Goal: Information Seeking & Learning: Learn about a topic

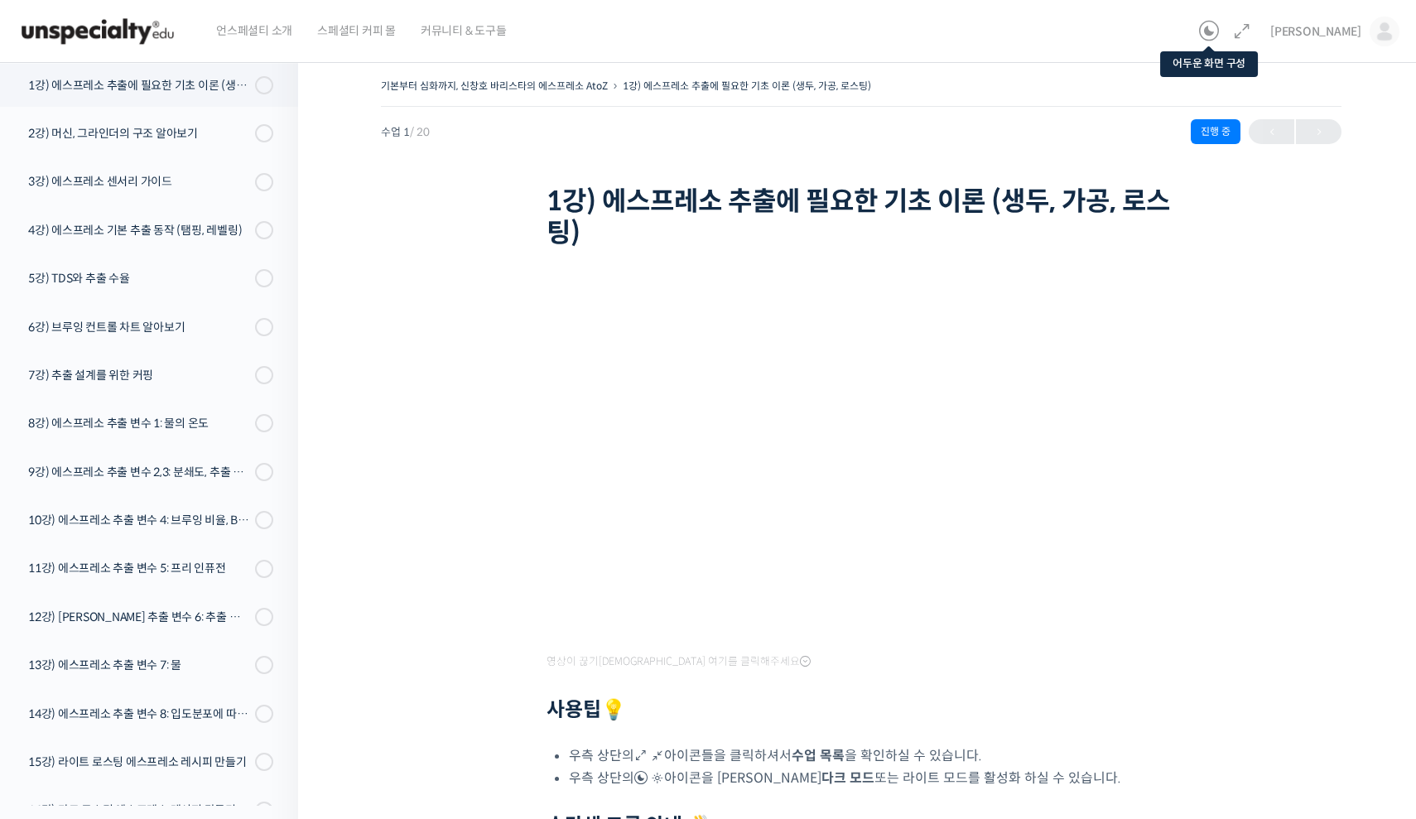
click at [1219, 32] on icon at bounding box center [1209, 32] width 20 height 20
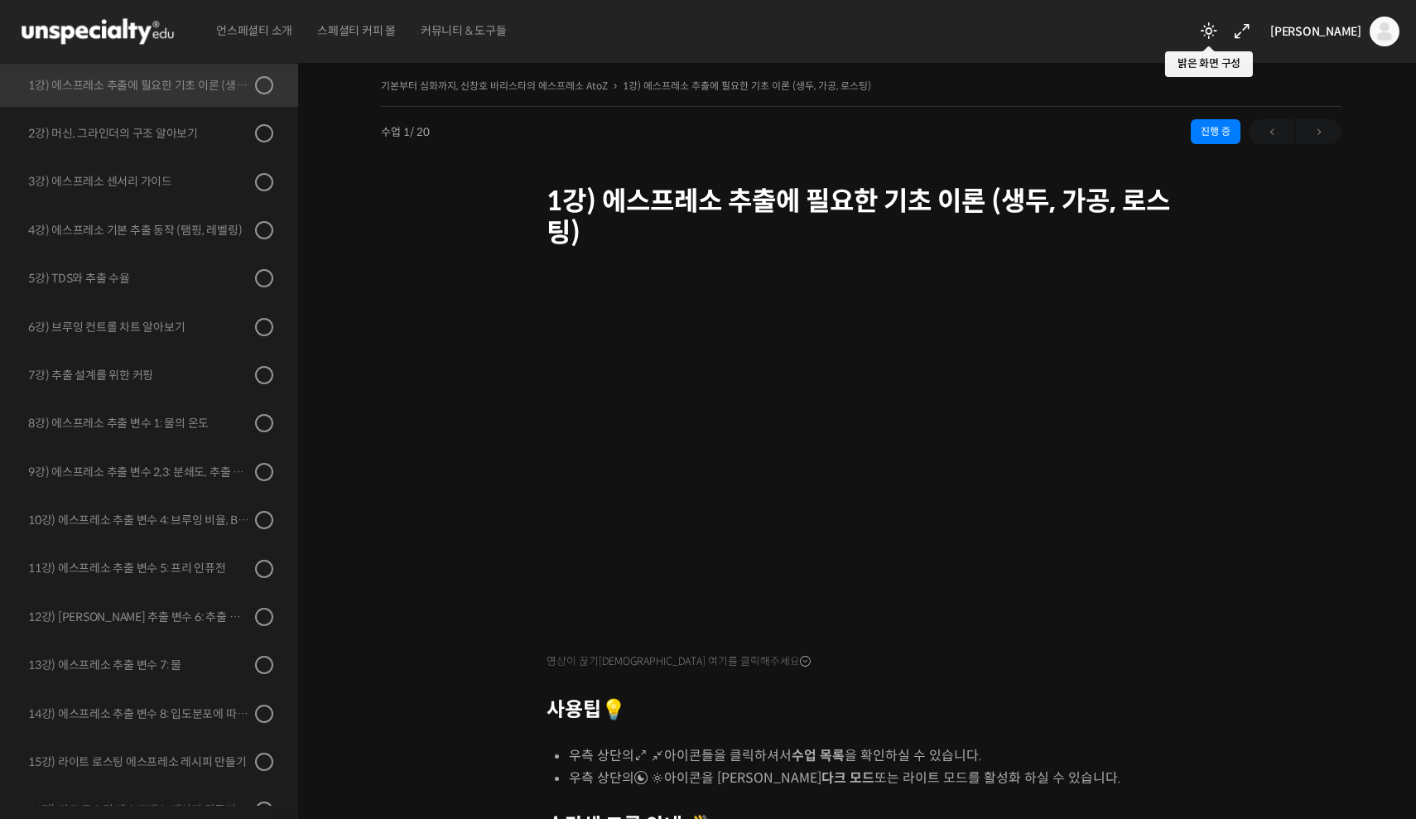
click at [1219, 32] on icon at bounding box center [1209, 32] width 20 height 20
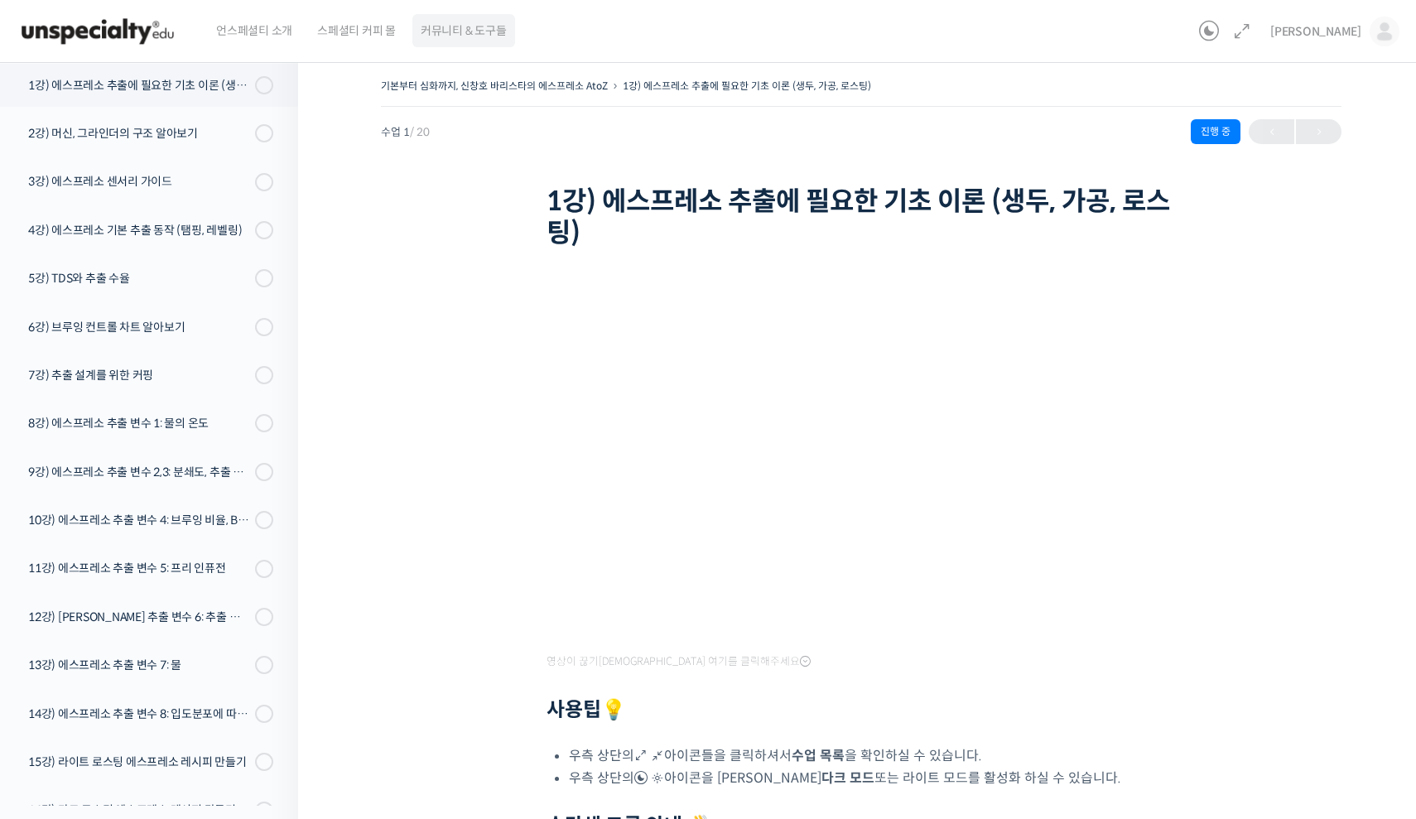
click at [459, 34] on span "커뮤니티 & 도구들" at bounding box center [464, 30] width 86 height 63
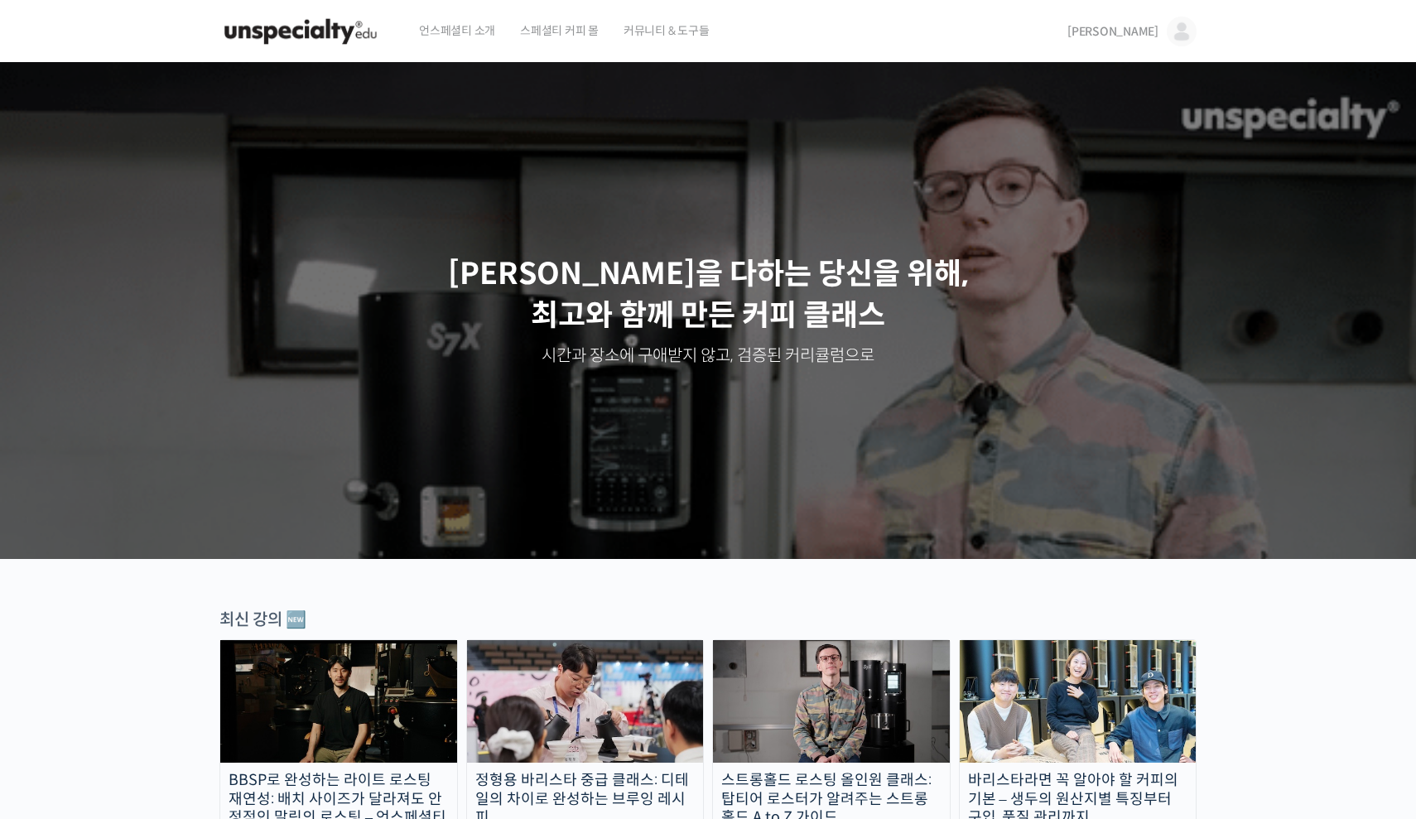
click at [1181, 20] on img at bounding box center [1182, 32] width 30 height 30
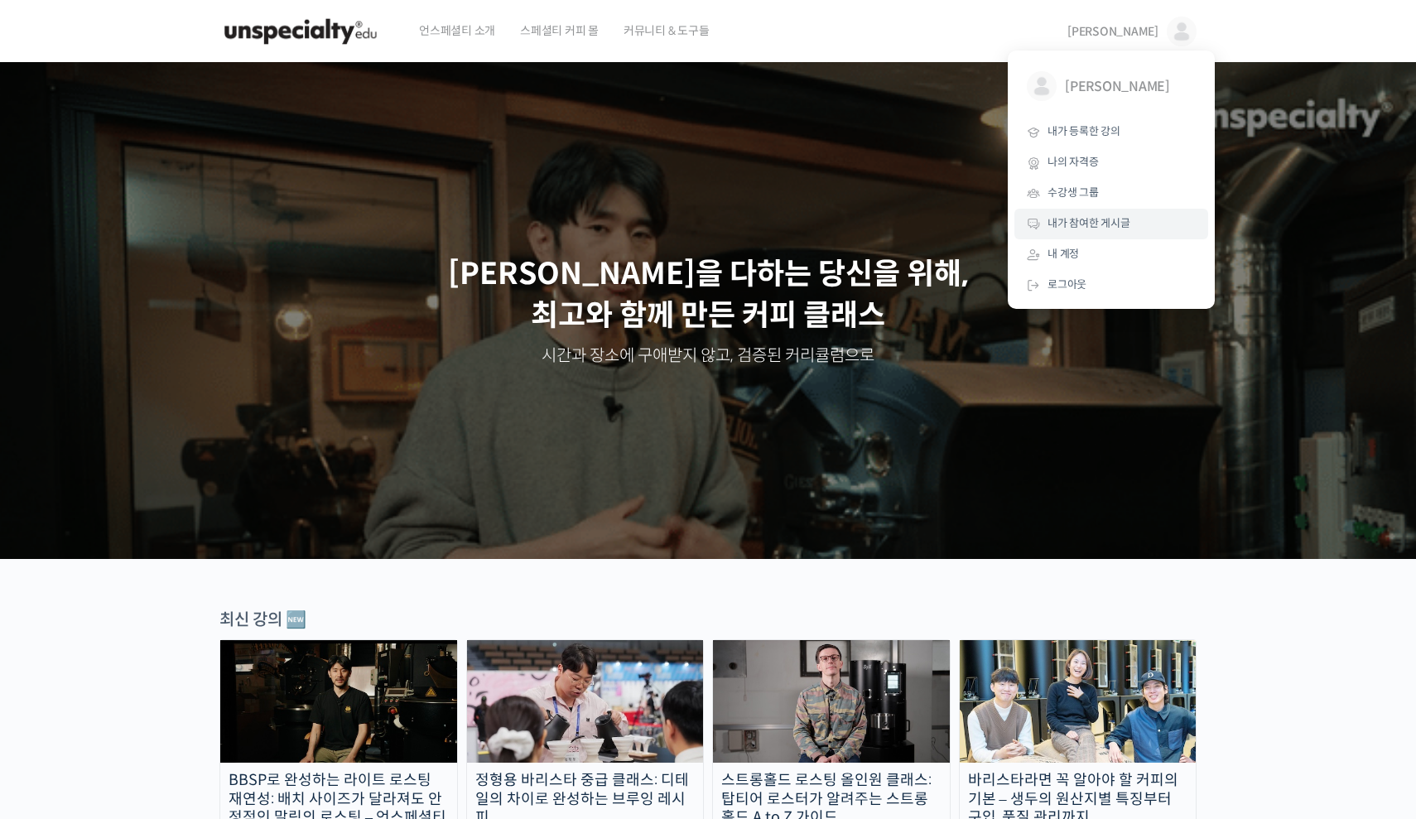
click at [1103, 223] on span "내가 참여한 게시글" at bounding box center [1089, 223] width 83 height 14
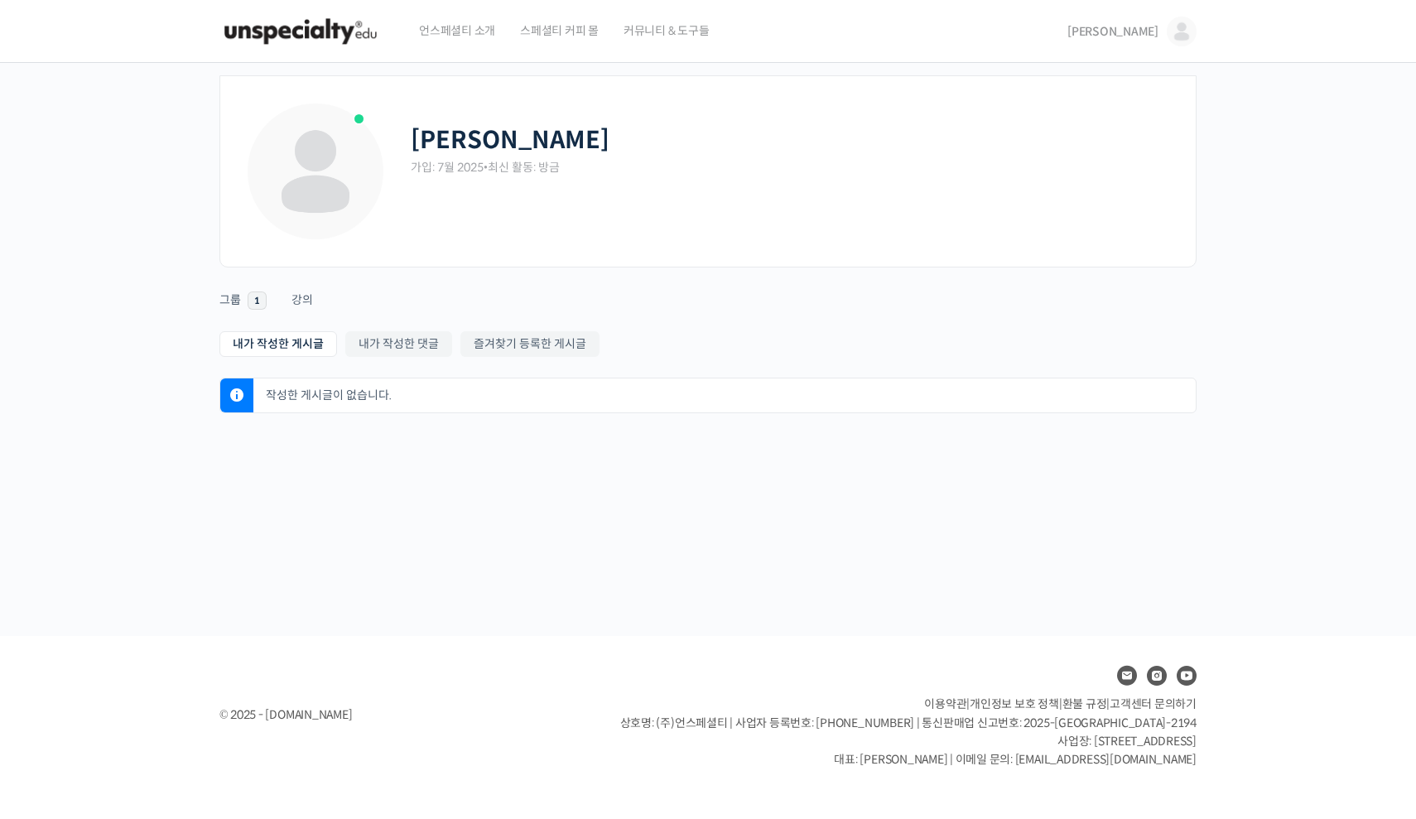
click at [1178, 29] on img at bounding box center [1182, 32] width 30 height 30
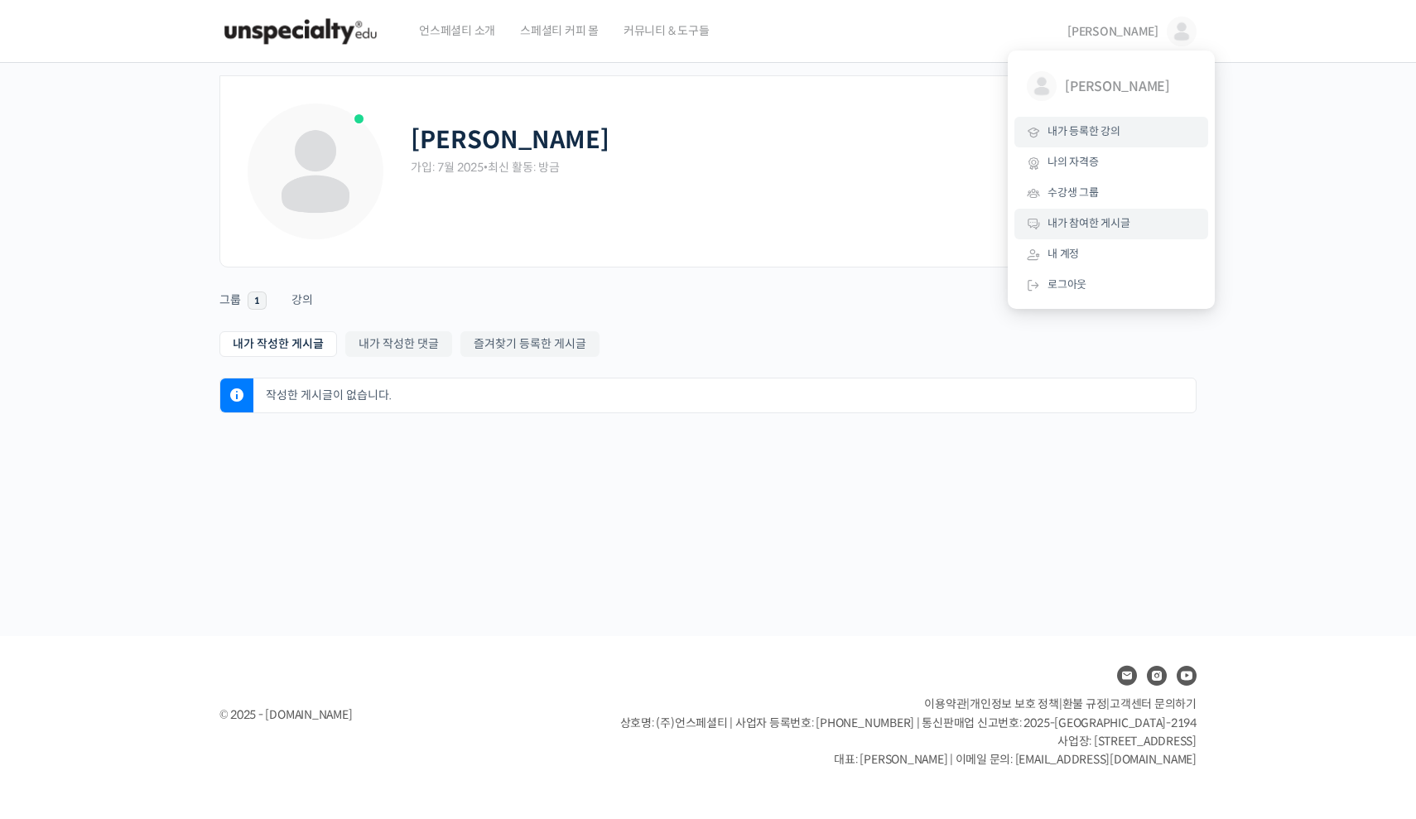
click at [1130, 133] on link "내가 등록한 강의" at bounding box center [1112, 132] width 194 height 31
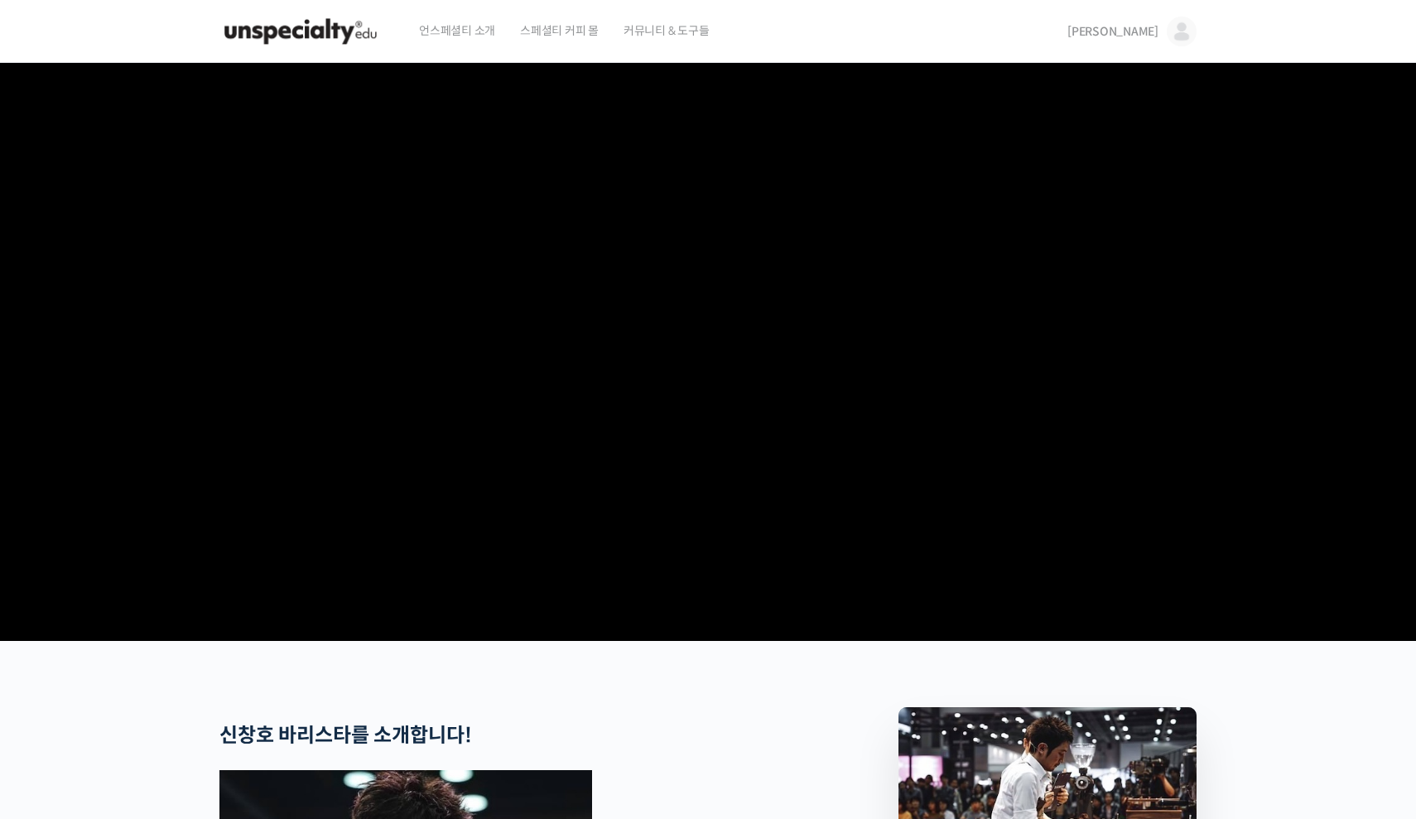
scroll to position [669, 0]
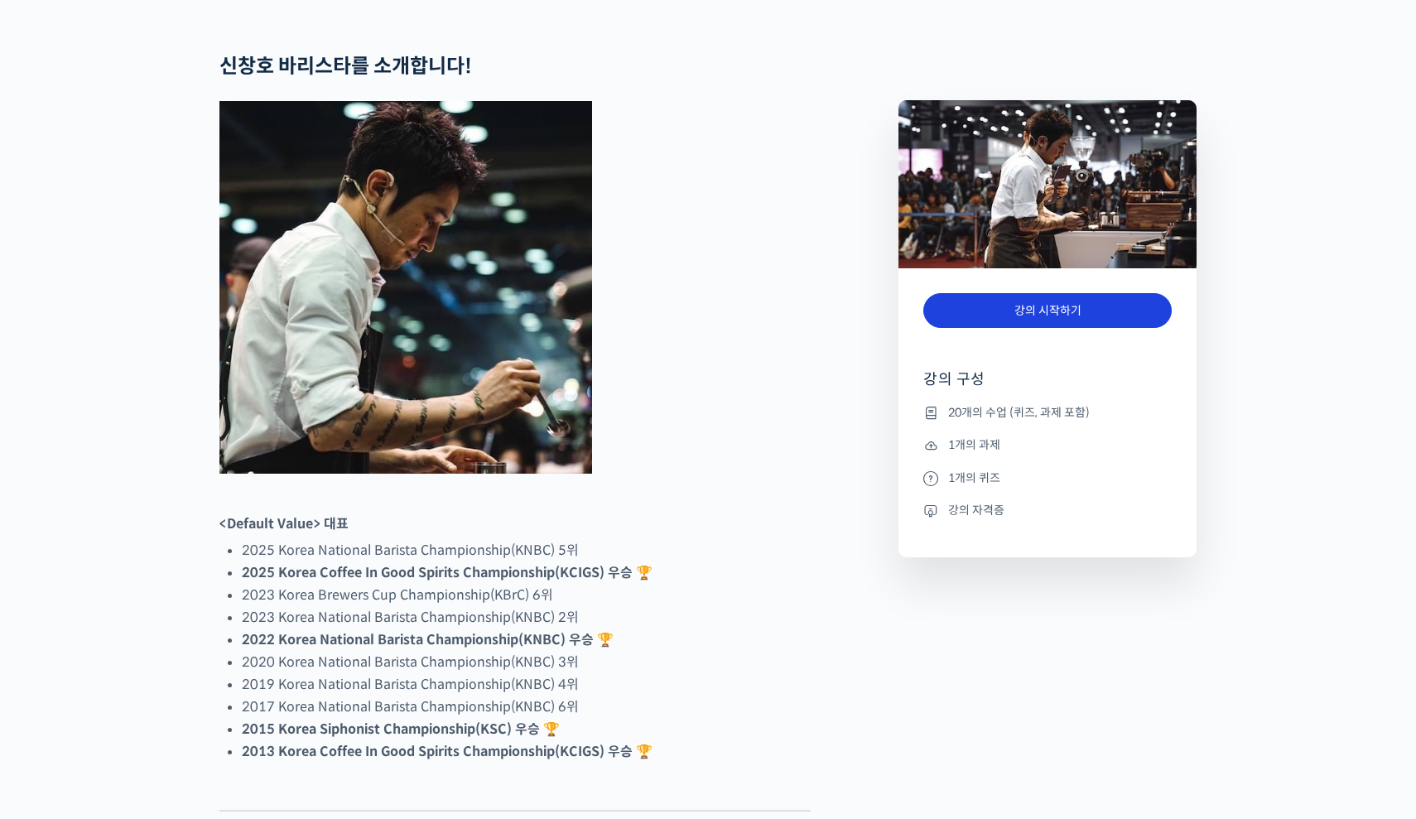
click at [1114, 314] on link "강의 시작하기" at bounding box center [1048, 311] width 248 height 36
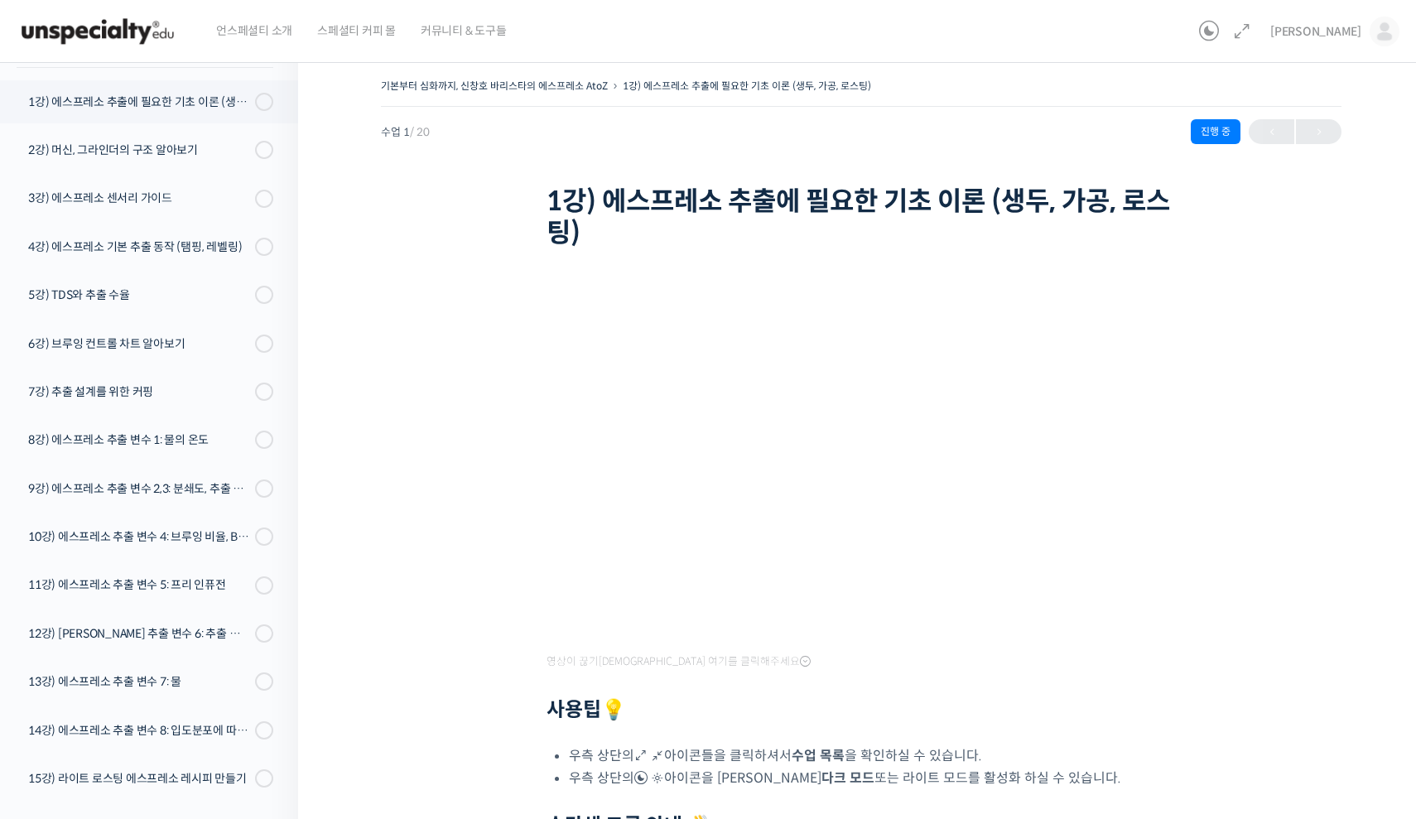
scroll to position [210, 0]
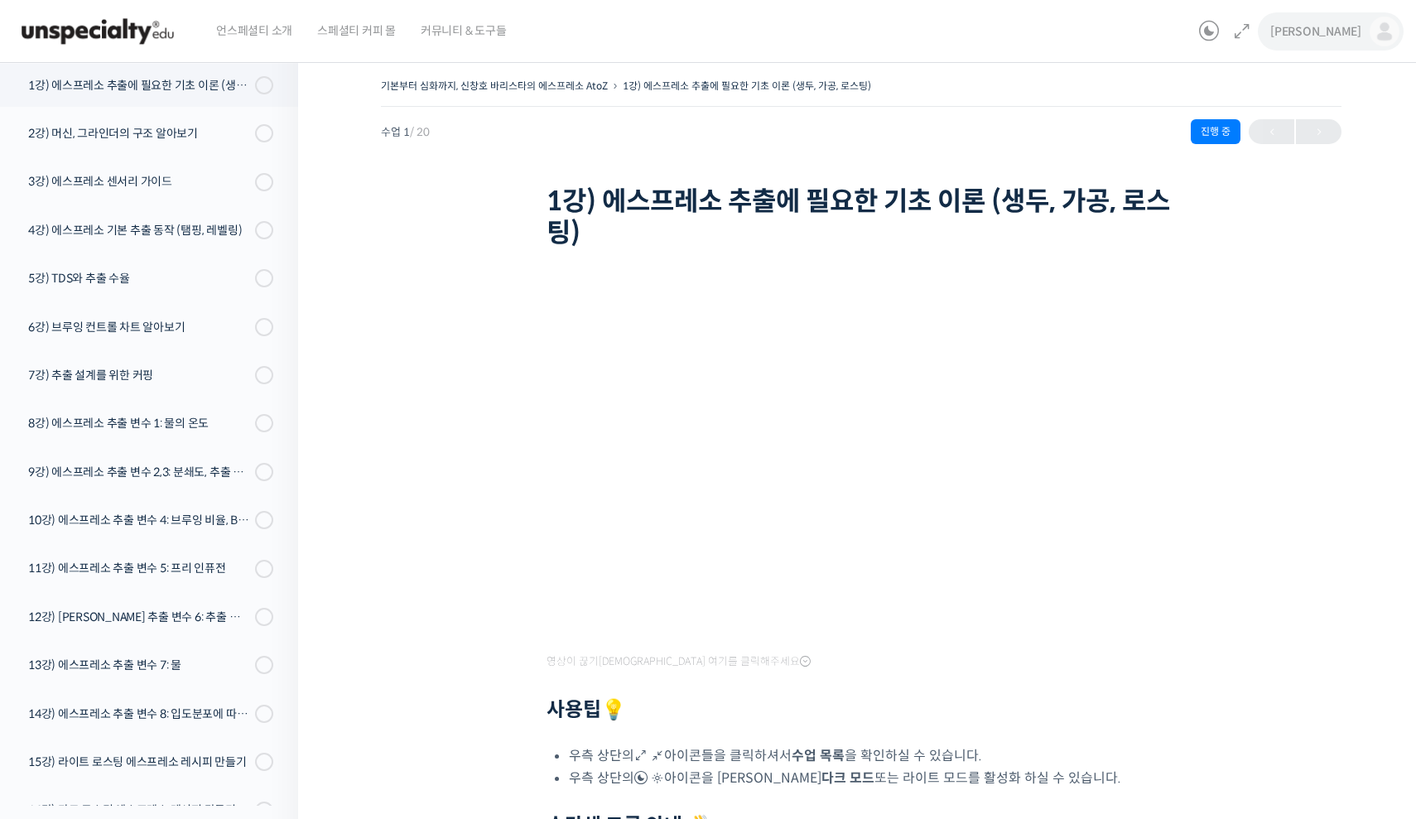
click at [1393, 35] on img at bounding box center [1385, 32] width 30 height 30
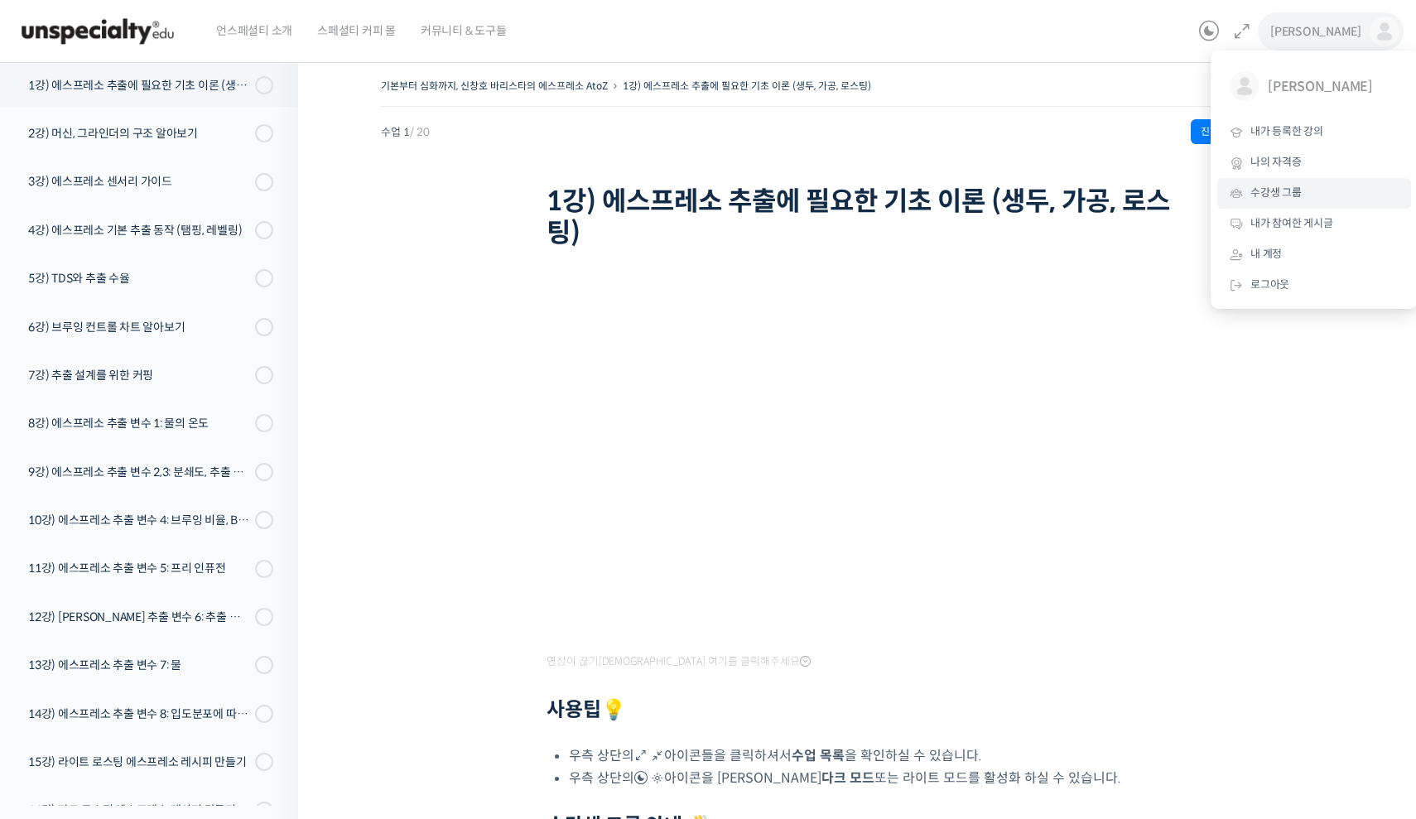
click at [1317, 186] on link "수강생 그룹" at bounding box center [1315, 193] width 194 height 31
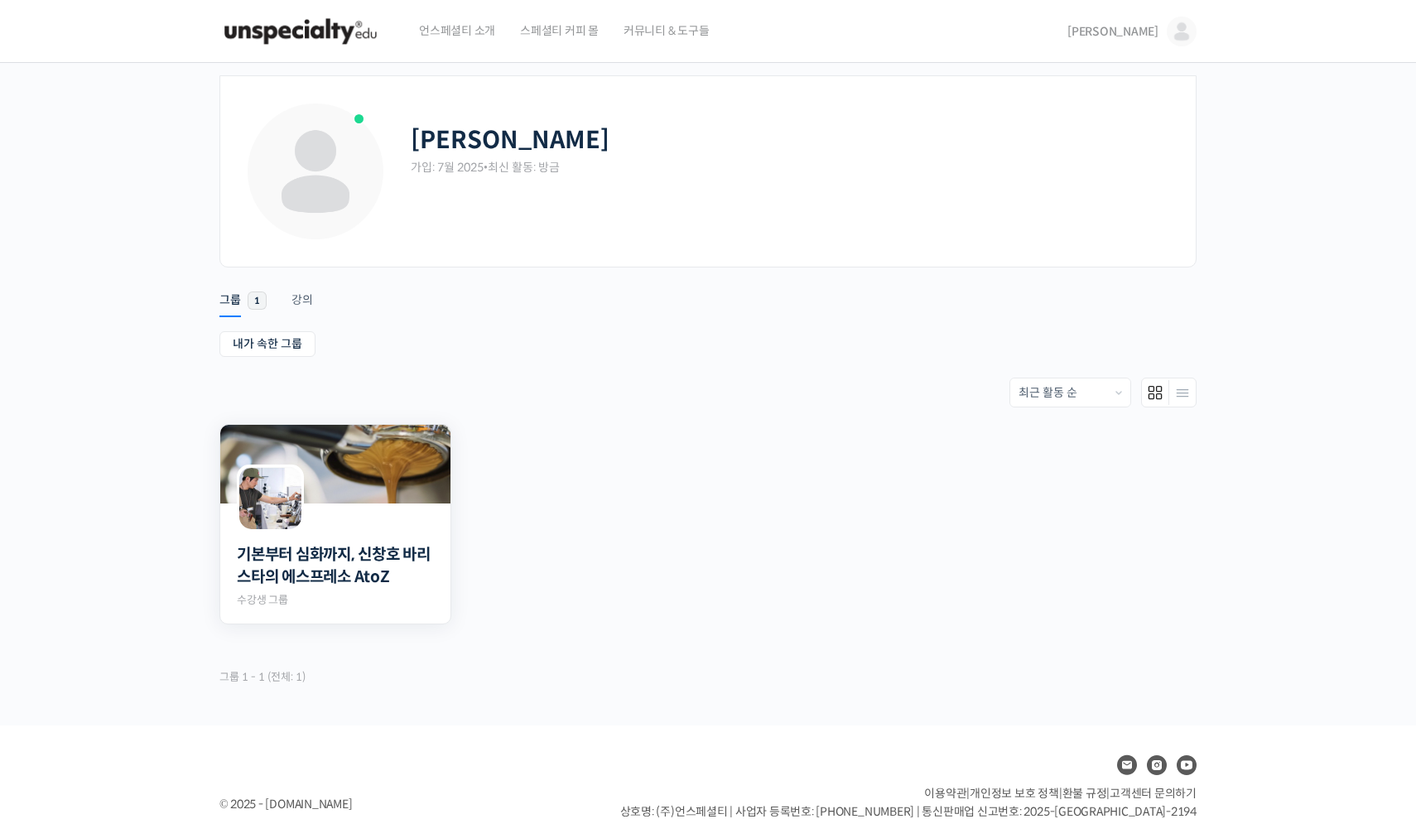
click at [345, 514] on div at bounding box center [335, 518] width 230 height 28
click at [365, 533] on div "기본부터 심화까지, 신창호 바리스타의 에스프레소 AtoZ Private 수강생 그룹" at bounding box center [335, 570] width 197 height 76
click at [355, 465] on img at bounding box center [335, 464] width 230 height 79
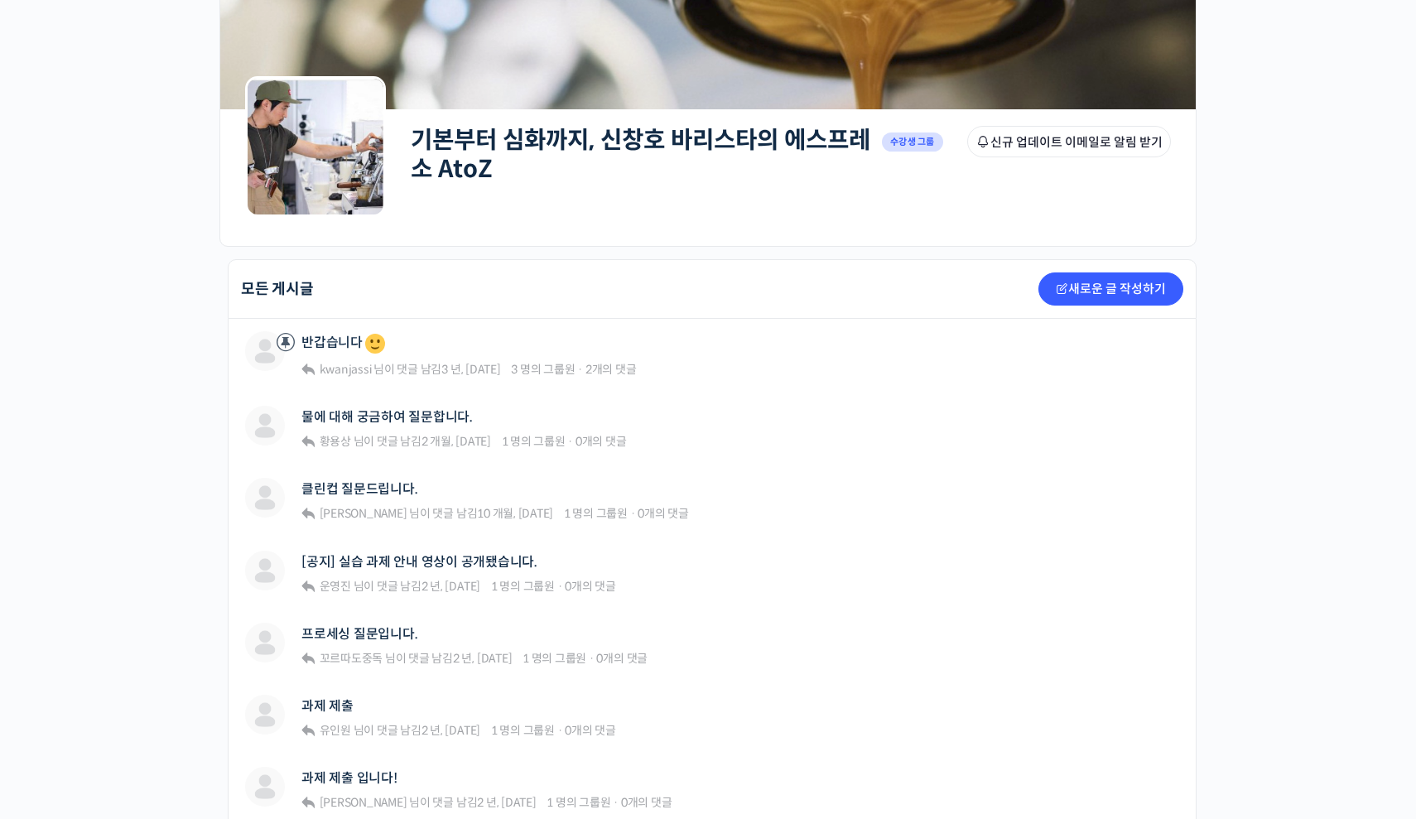
scroll to position [263, 0]
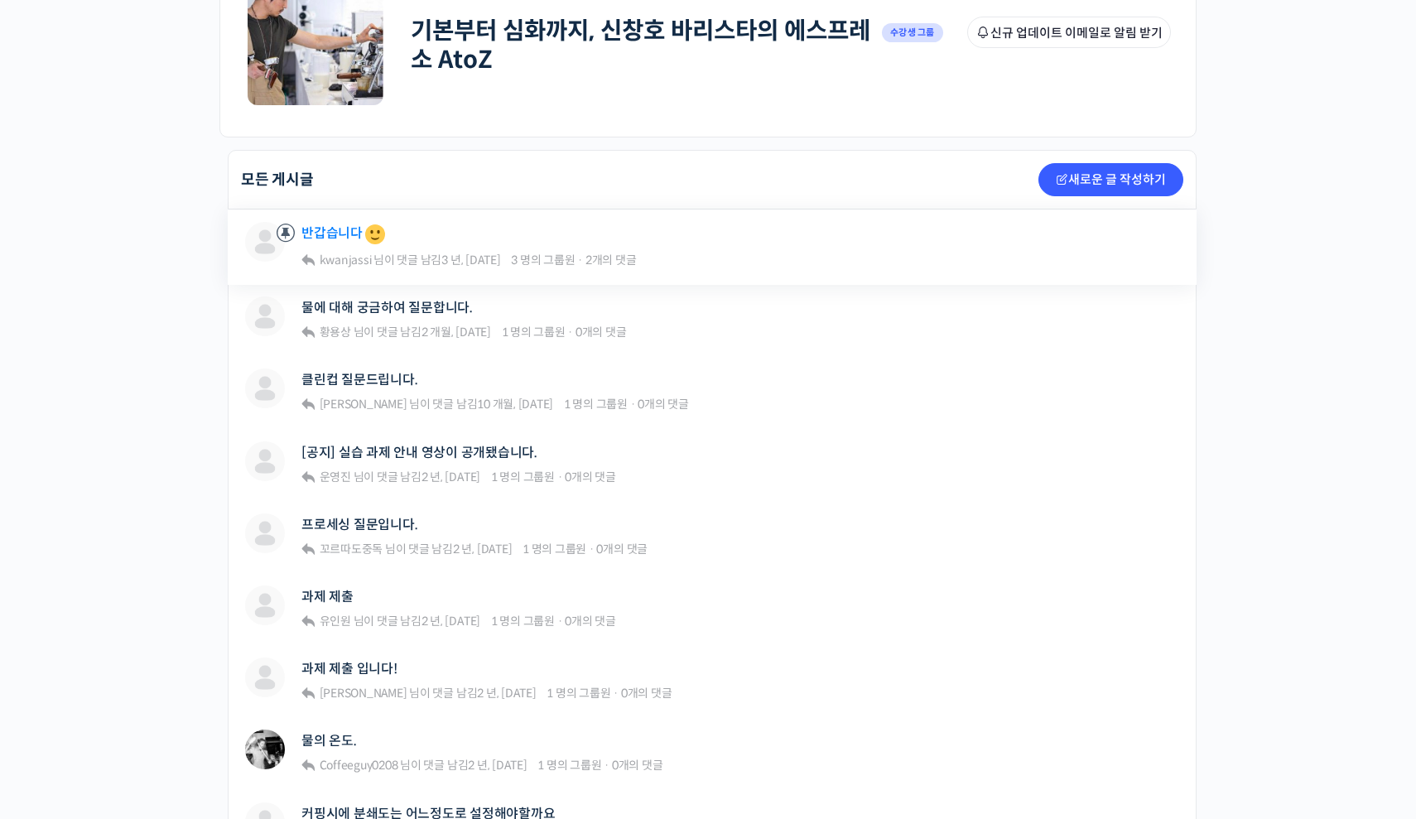
click at [329, 246] on link "반갑습니다" at bounding box center [344, 234] width 86 height 25
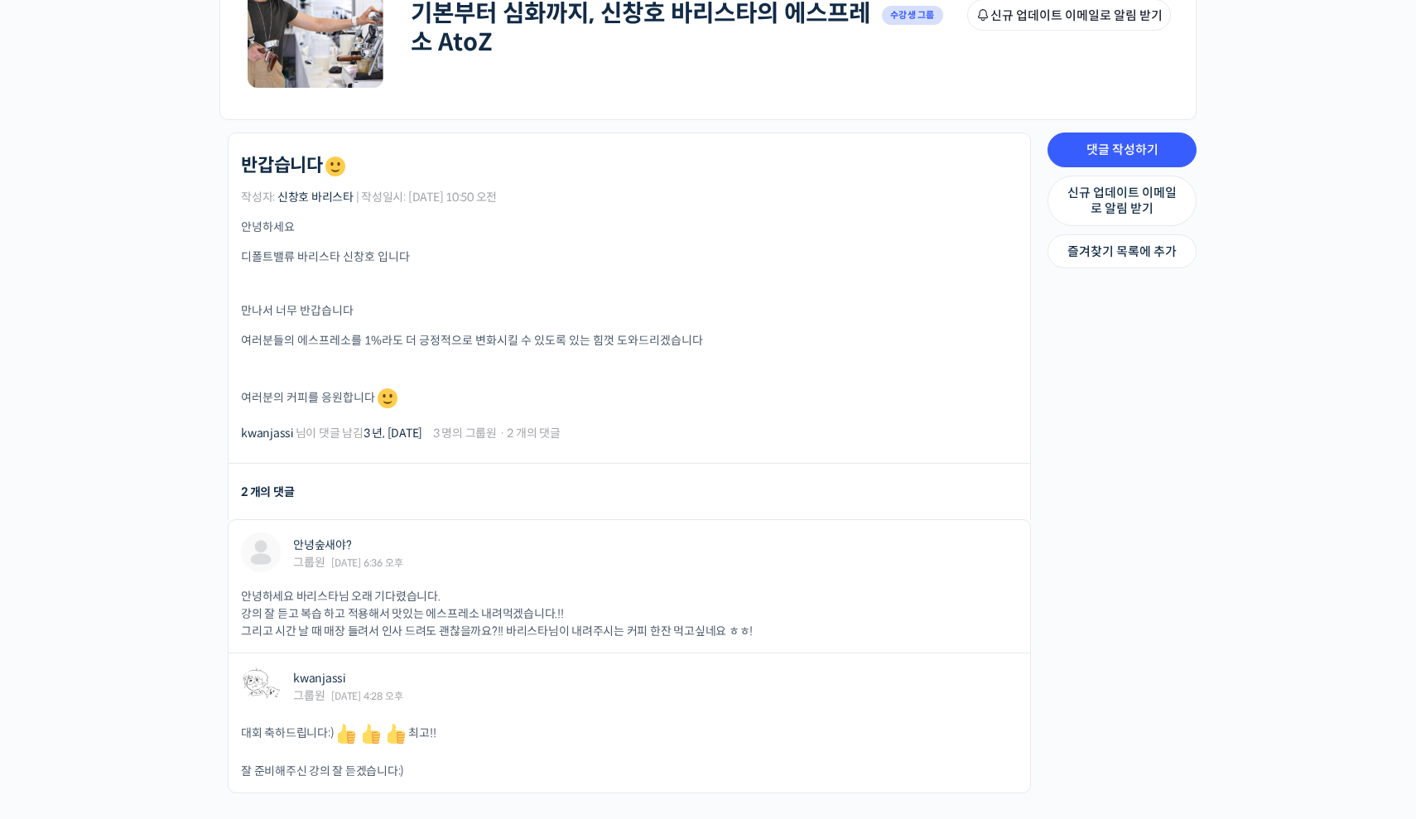
scroll to position [372, 0]
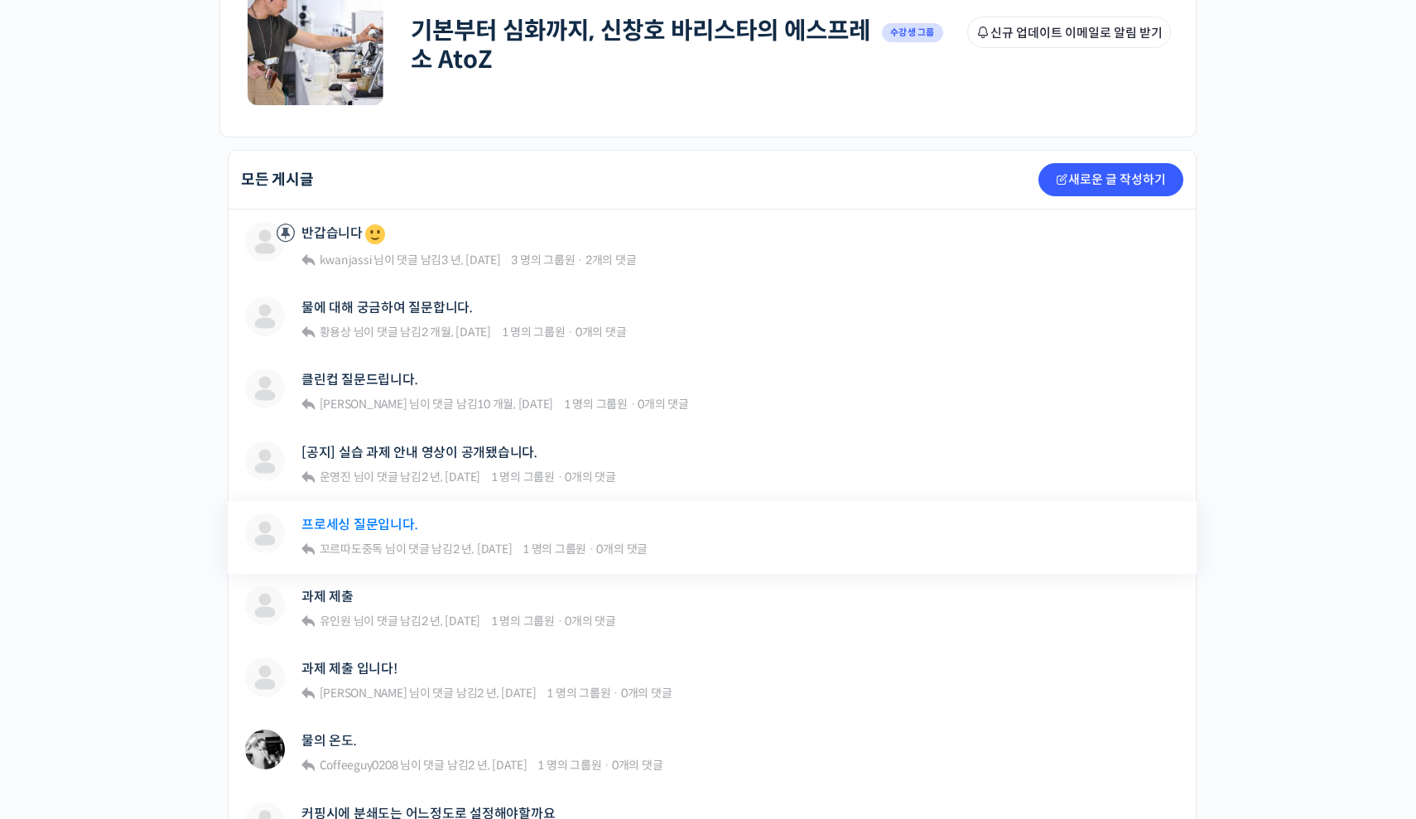
click at [387, 523] on link "프로세싱 질문입니다." at bounding box center [359, 525] width 116 height 16
click at [399, 306] on link "물에 대해 궁금하여 질문합니다." at bounding box center [386, 308] width 171 height 16
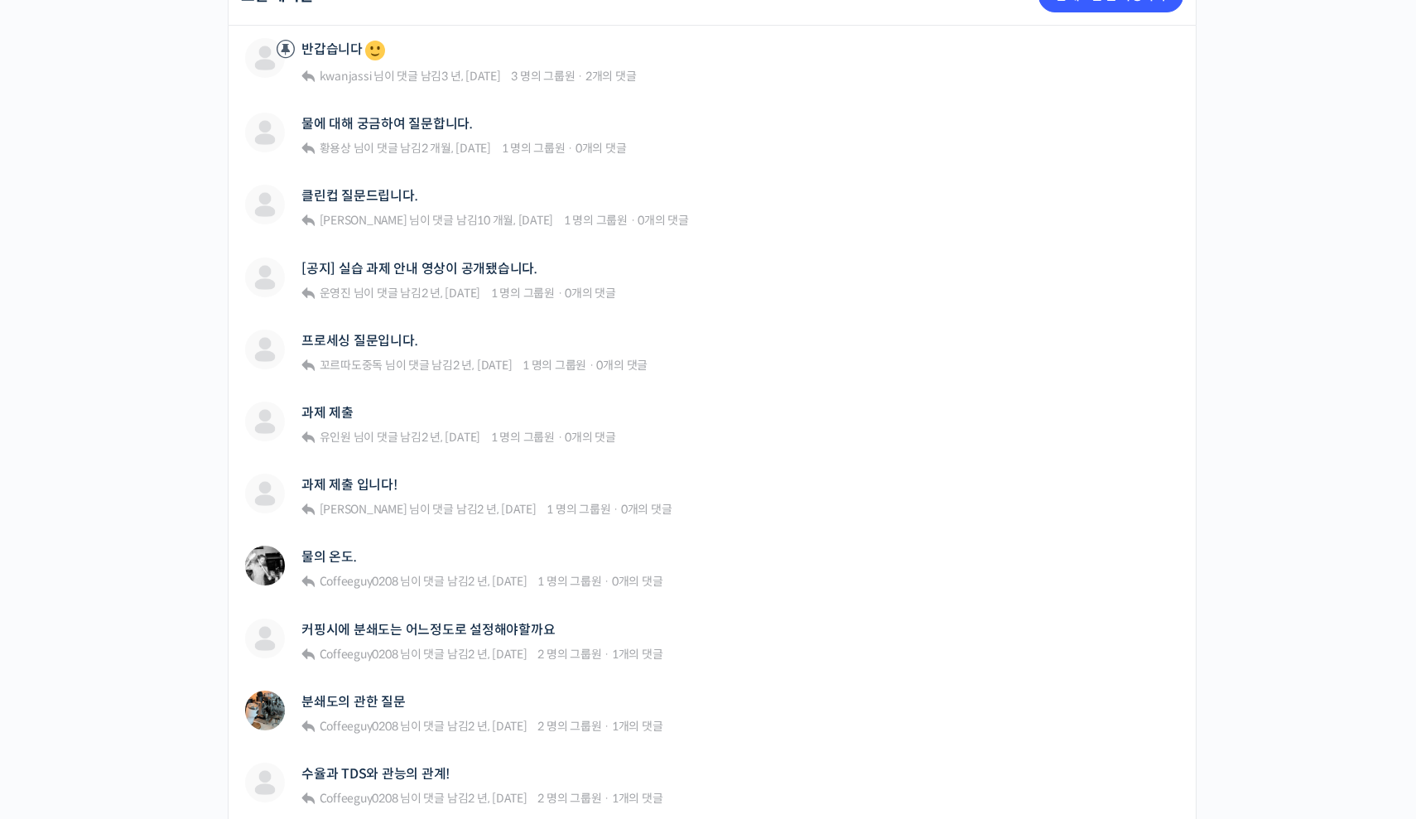
scroll to position [648, 0]
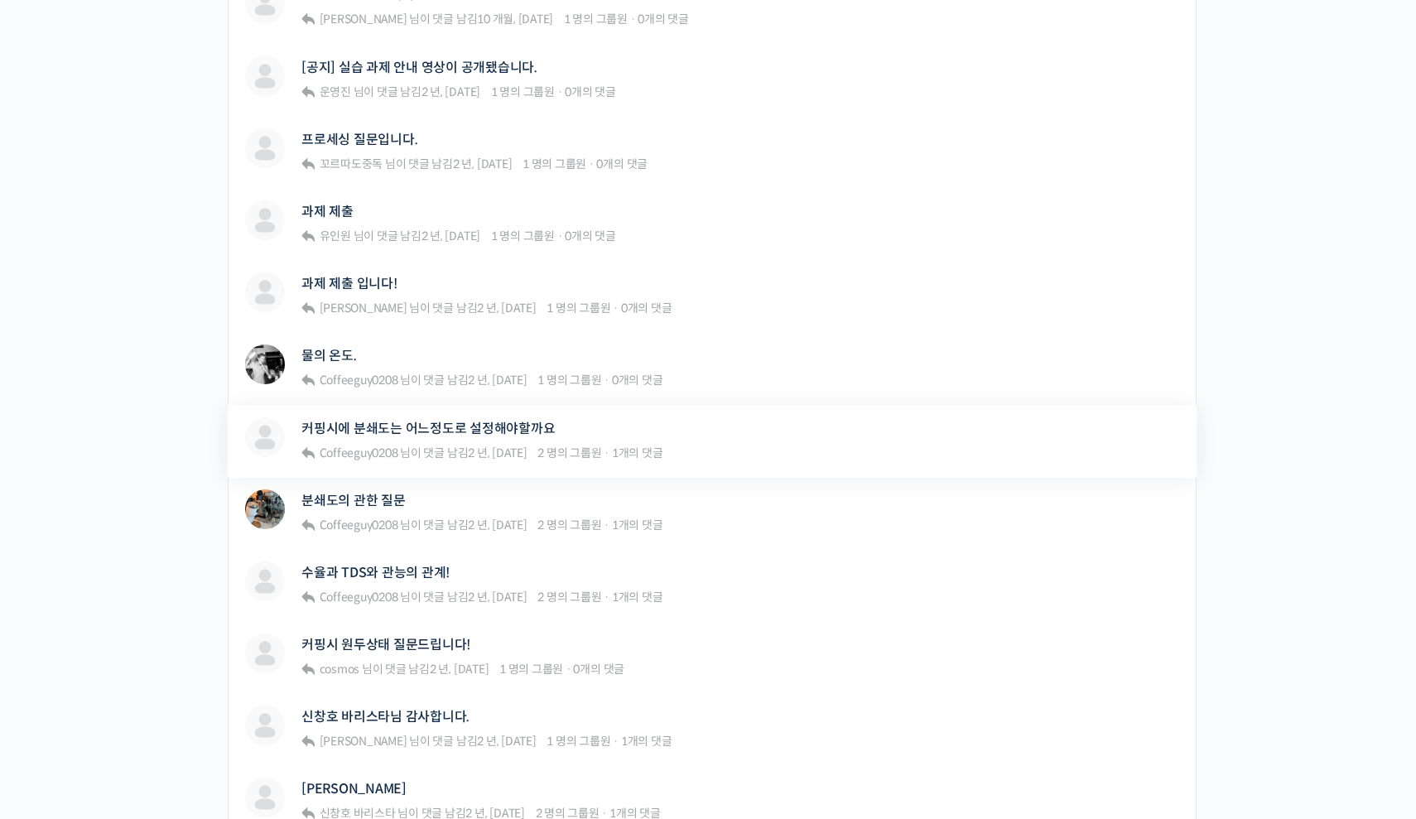
click at [524, 441] on div "커핑시에 분쇄도는 어느정도로 설정해야할까요 Coffeeguy0208 님이 댓글 남김 2 년, 7 개월 전 2 명의 그룹원 · 1개의 댓글" at bounding box center [481, 440] width 361 height 47
click at [527, 427] on link "커핑시에 분쇄도는 어느정도로 설정해야할까요" at bounding box center [427, 429] width 253 height 16
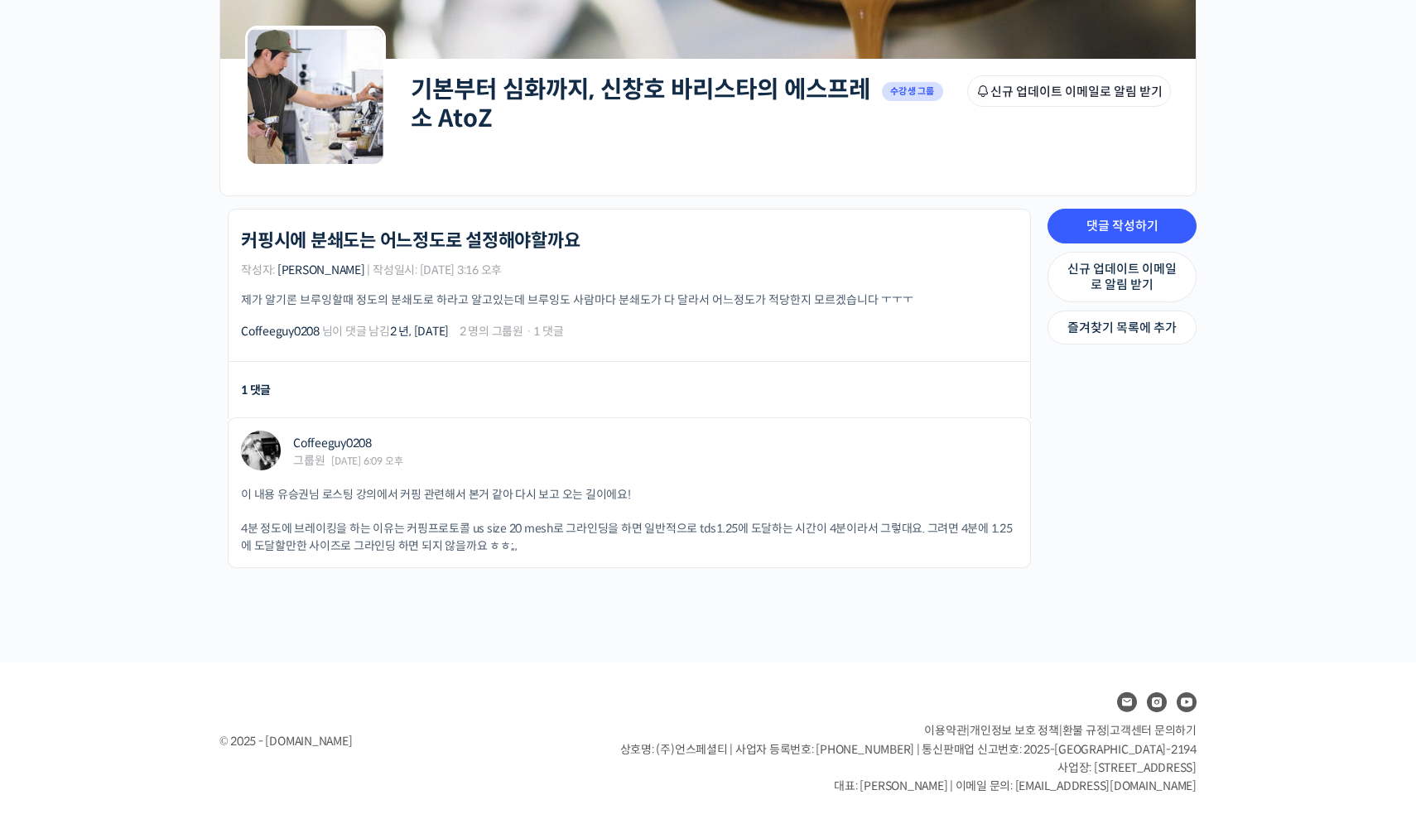
scroll to position [203, 0]
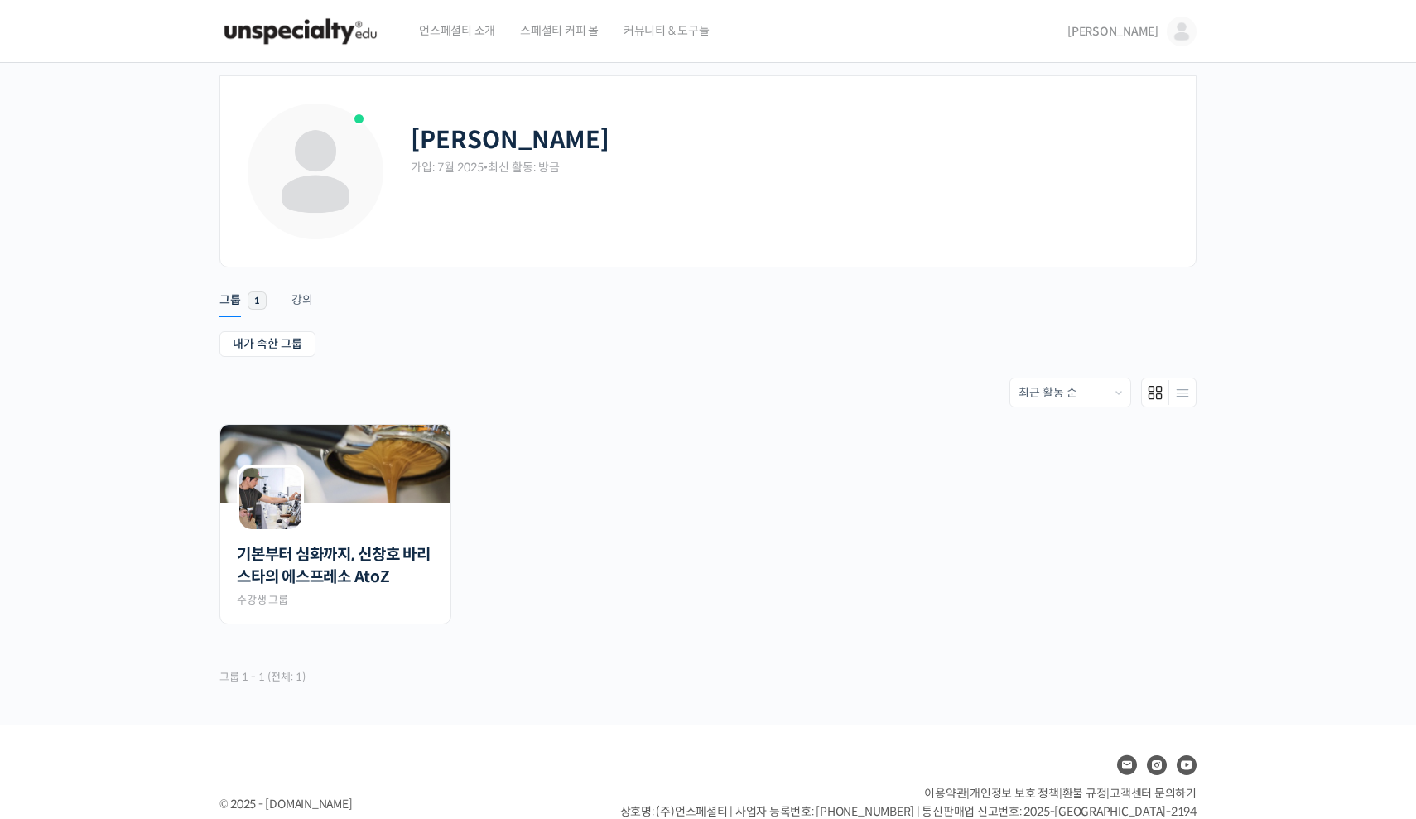
click at [1182, 27] on img at bounding box center [1182, 32] width 30 height 30
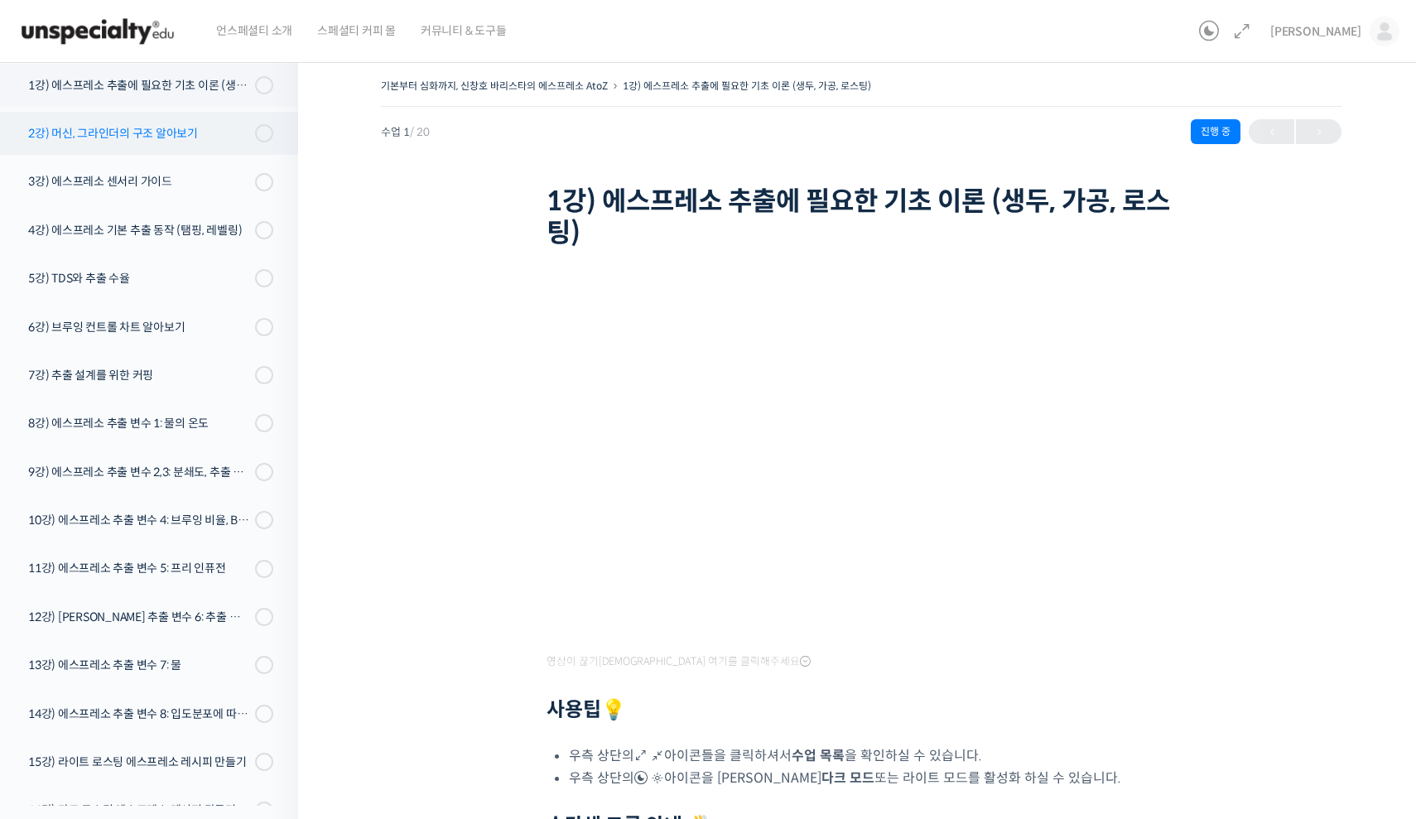
click at [134, 128] on div "2강) 머신, 그라인더의 구조 알아보기" at bounding box center [139, 133] width 222 height 18
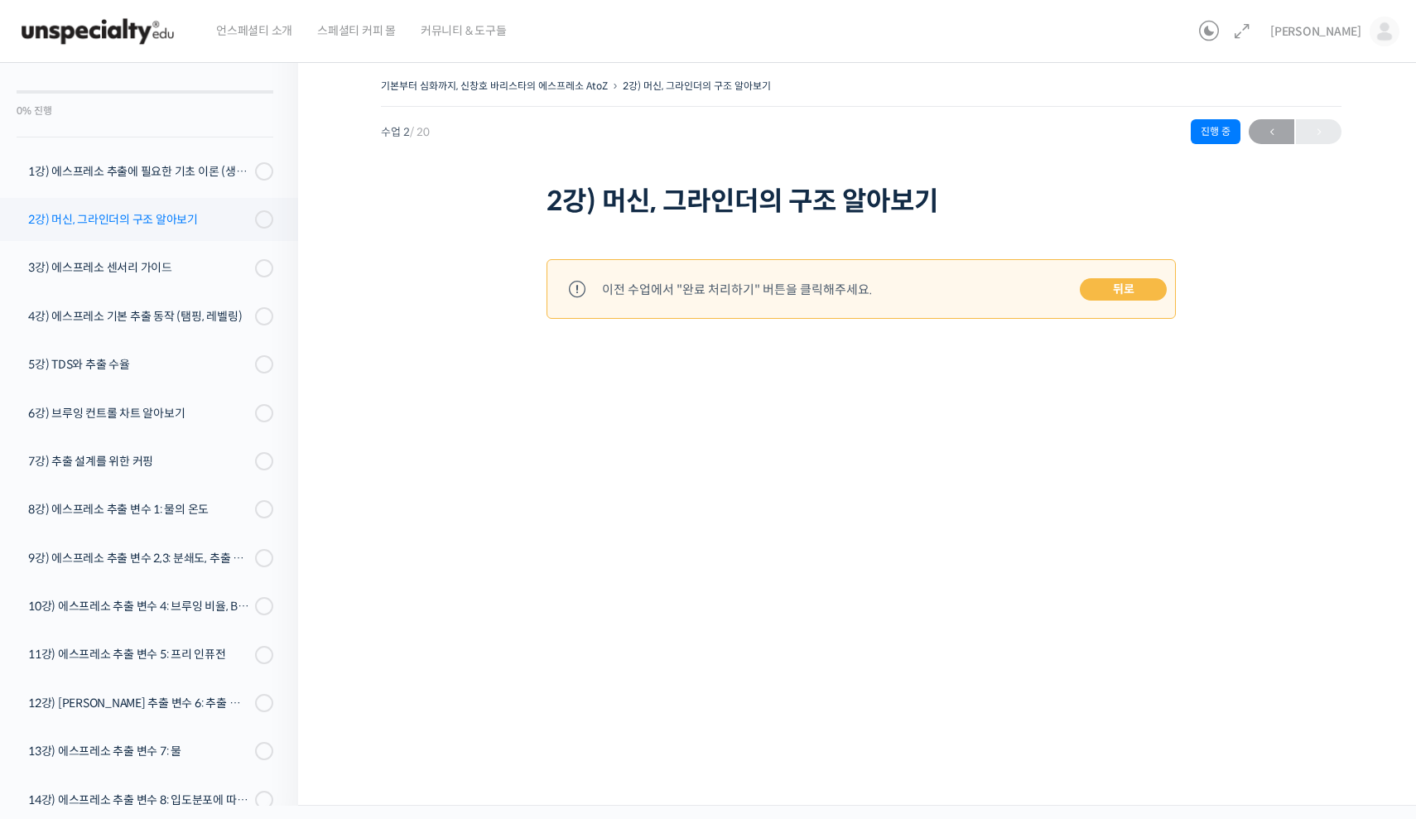
scroll to position [49, 0]
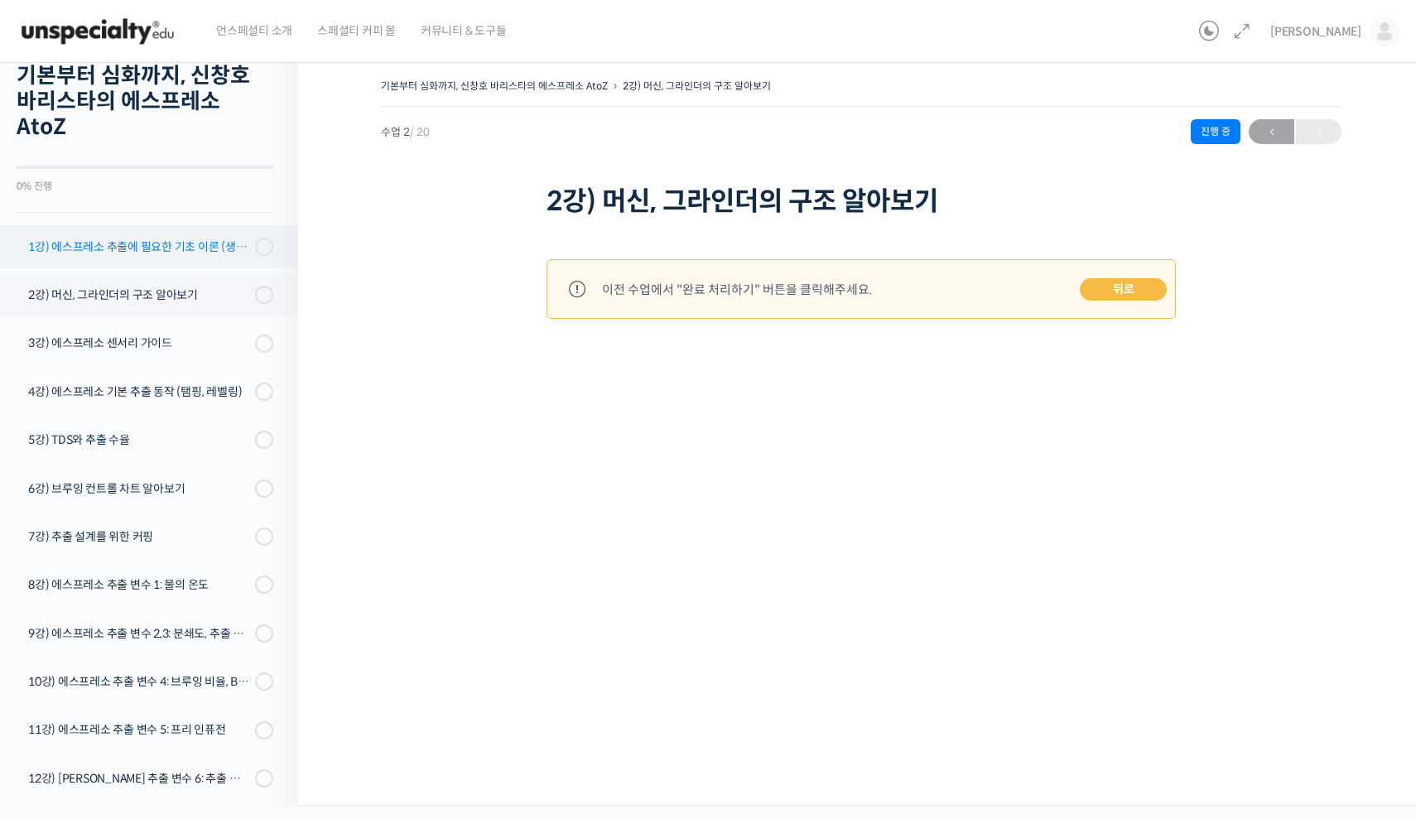
click at [168, 243] on div "1강) 에스프레소 추출에 필요한 기초 이론 (생두, 가공, 로스팅)" at bounding box center [139, 247] width 222 height 18
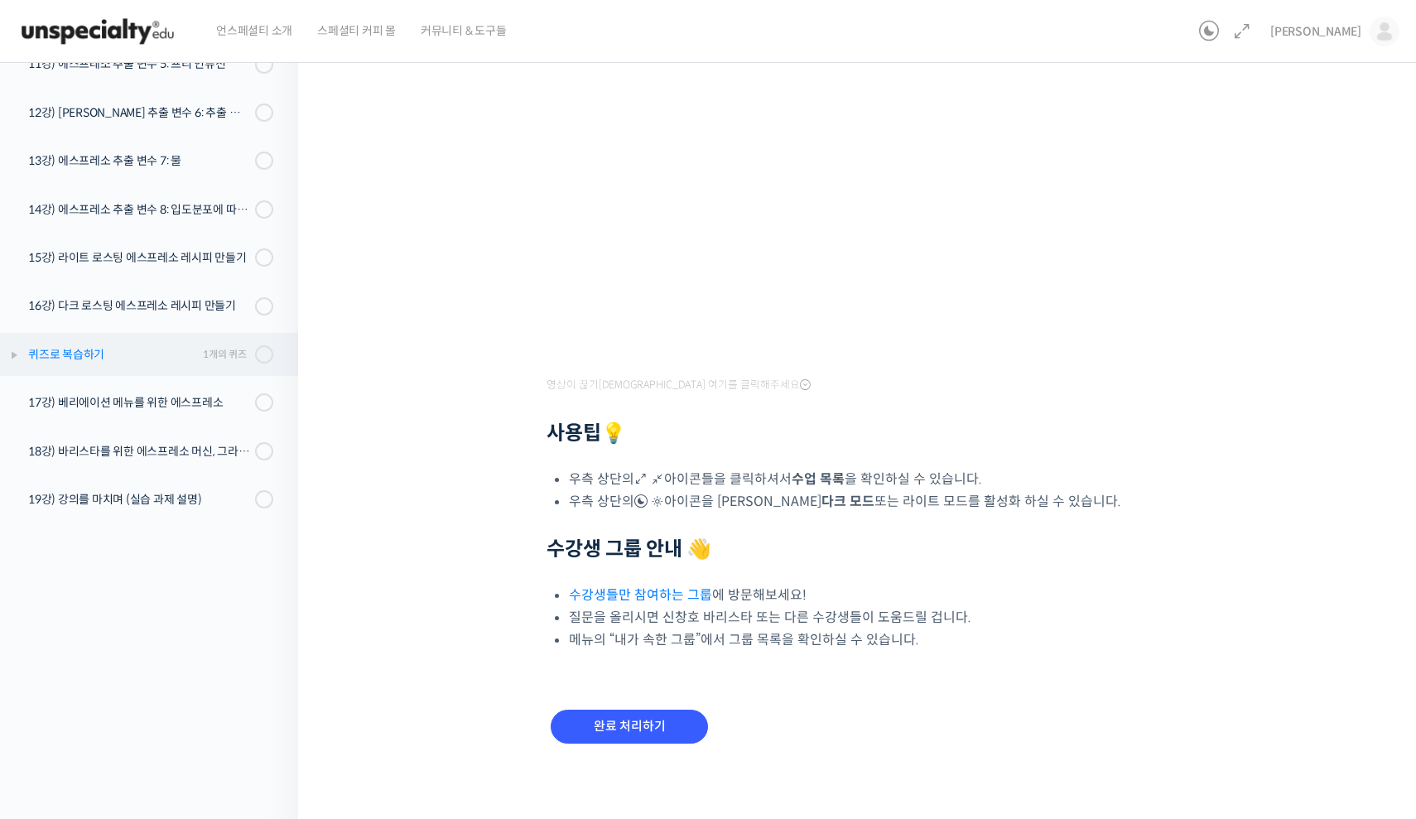
scroll to position [436, 0]
click at [142, 358] on div "퀴즈로 복습하기" at bounding box center [113, 356] width 170 height 18
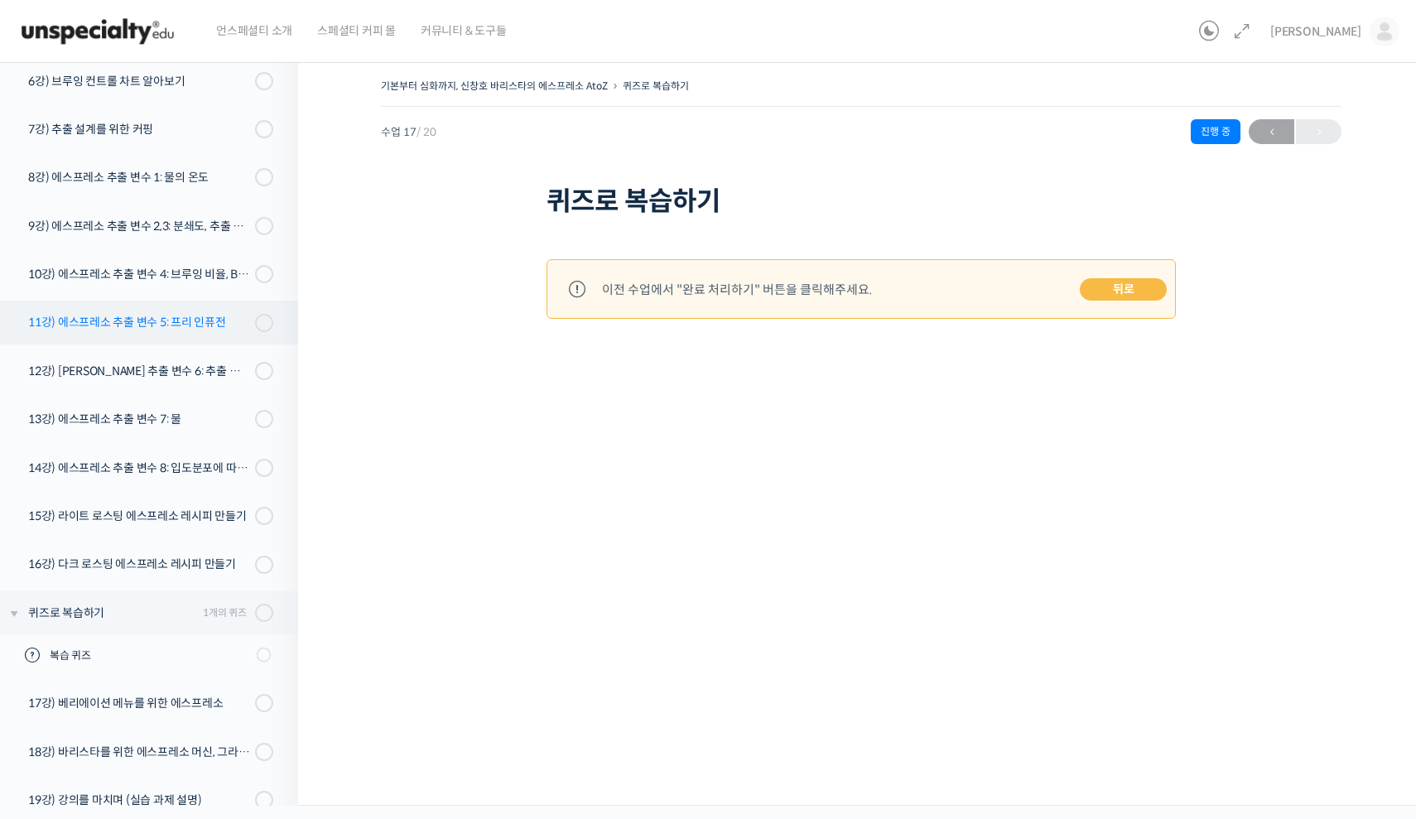
scroll to position [454, 0]
click at [138, 310] on link "11강) 에스프레소 추출 변수 5: 프리 인퓨전" at bounding box center [145, 324] width 306 height 43
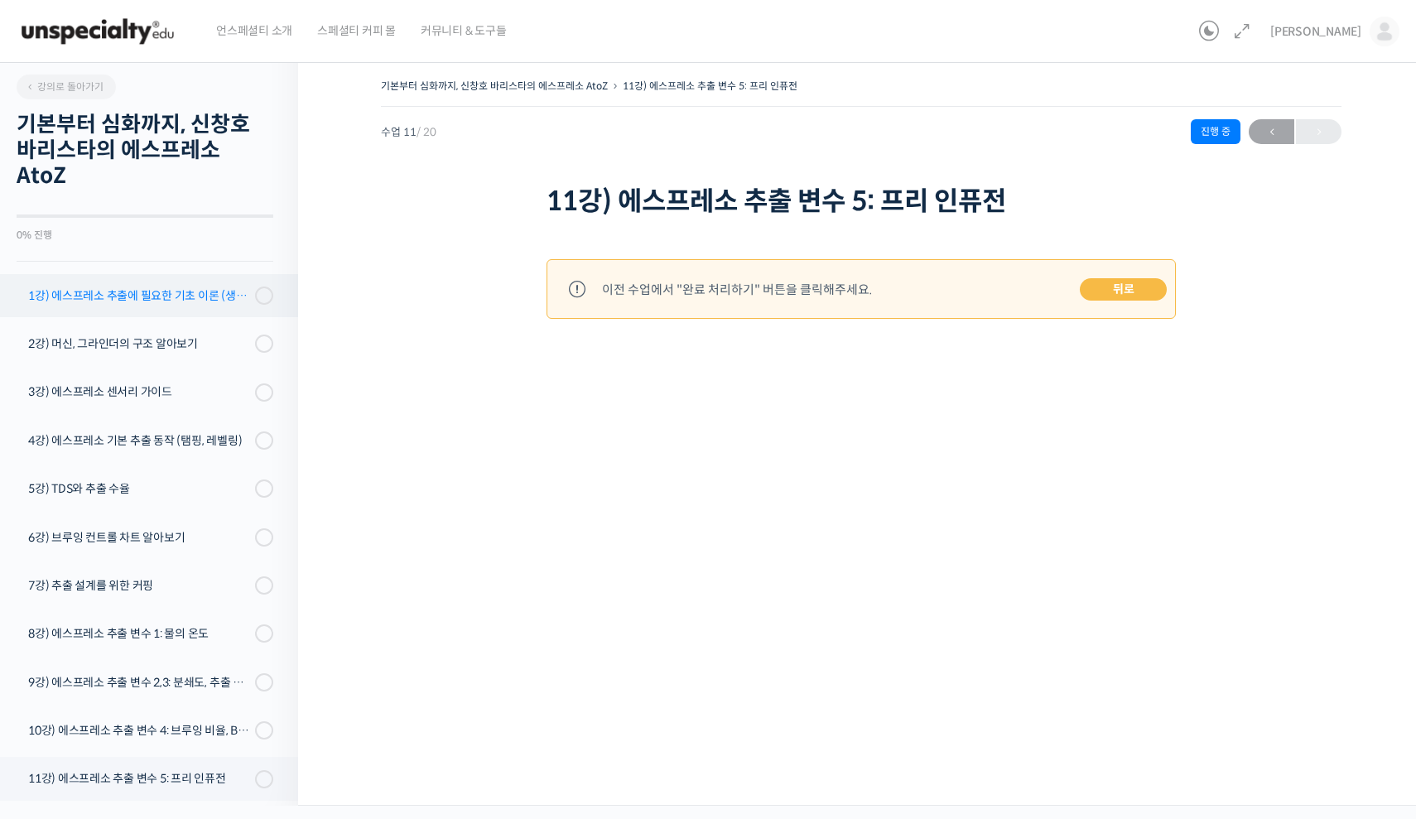
click at [161, 285] on link "1강) 에스프레소 추출에 필요한 기초 이론 (생두, 가공, 로스팅)" at bounding box center [145, 295] width 306 height 43
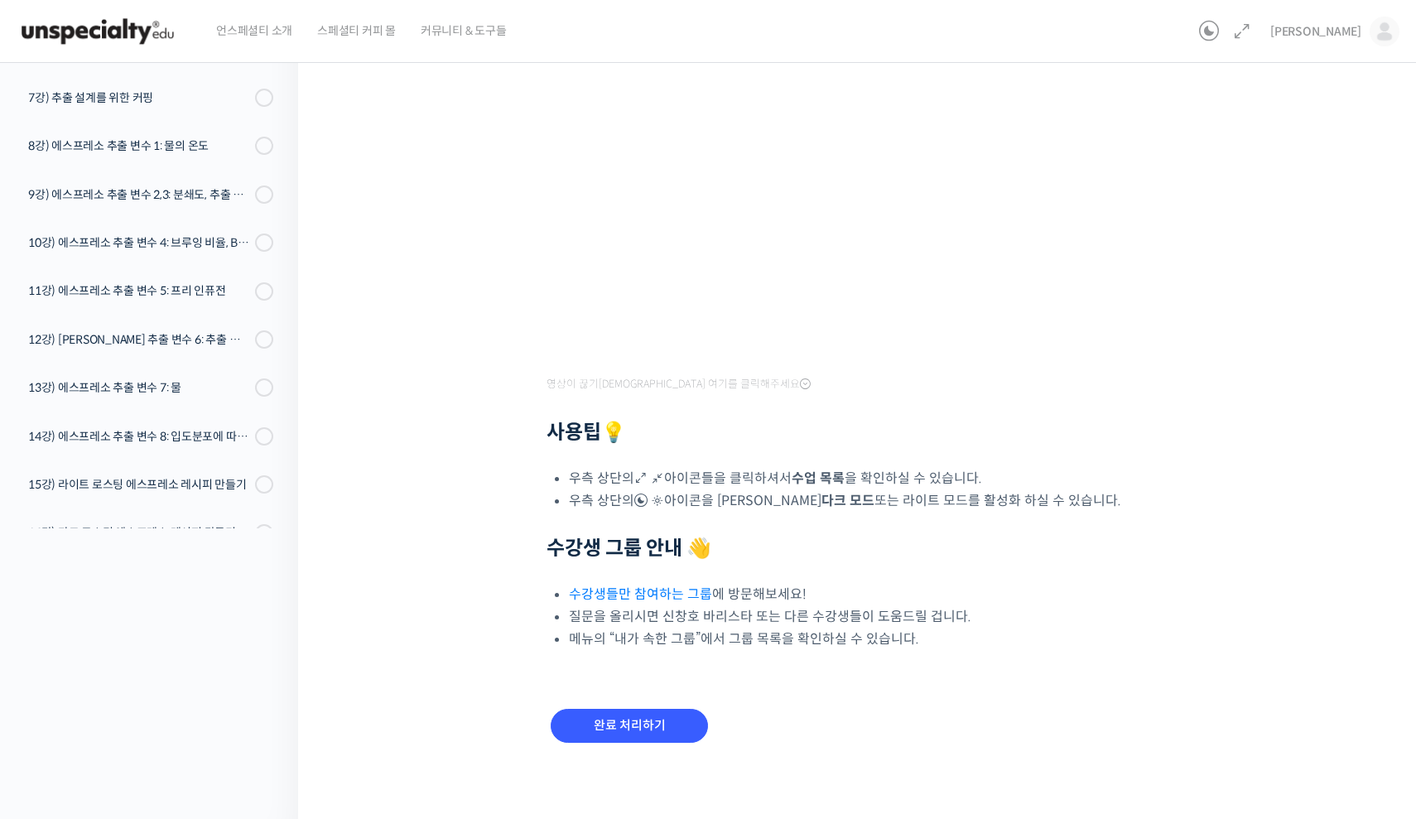
scroll to position [277, 0]
click at [800, 385] on icon at bounding box center [805, 385] width 11 height 13
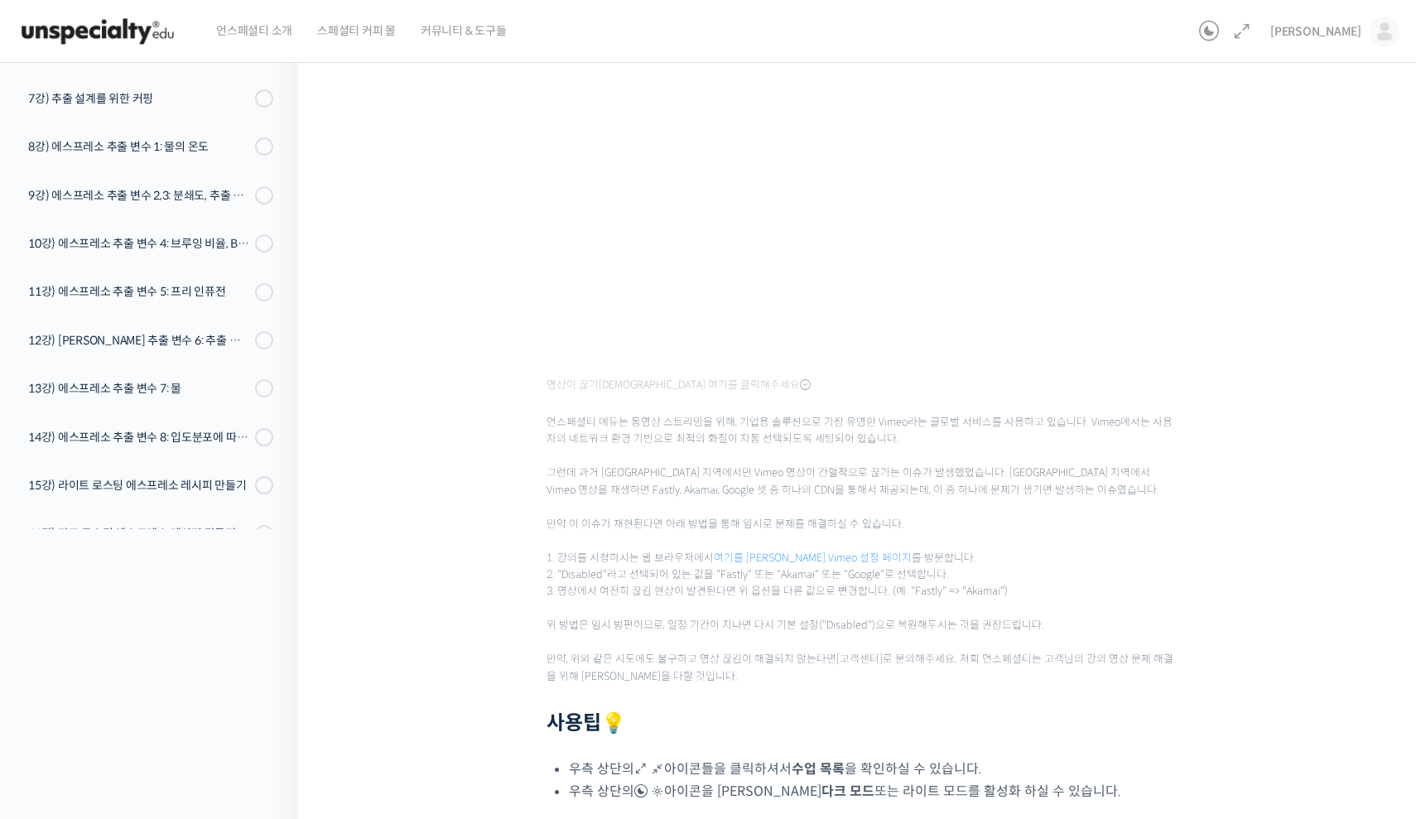
click at [800, 385] on icon at bounding box center [805, 385] width 11 height 13
click at [800, 383] on icon at bounding box center [805, 385] width 11 height 13
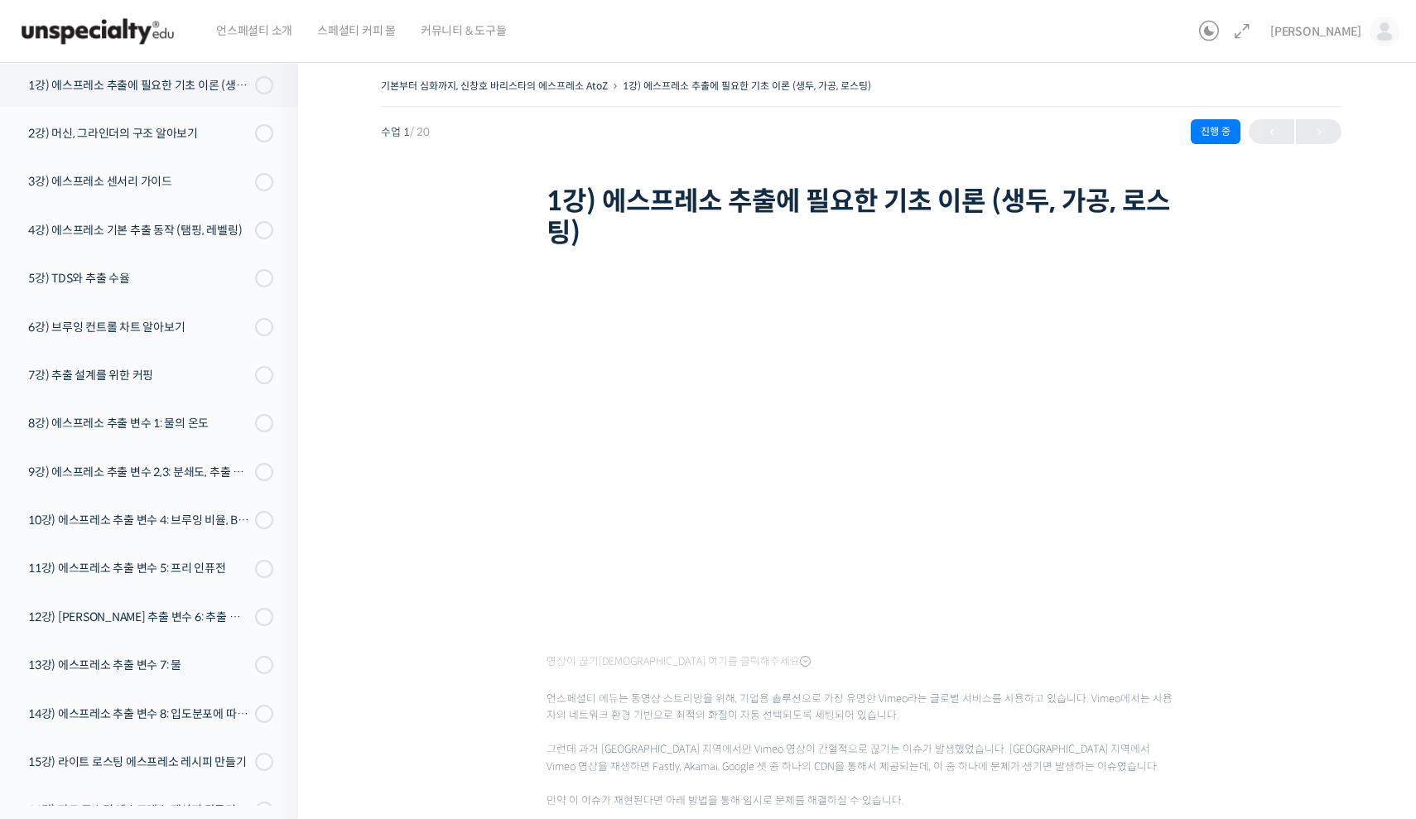
scroll to position [0, 0]
click at [837, 84] on link "1강) 에스프레소 추출에 필요한 기초 이론 (생두, 가공, 로스팅)" at bounding box center [747, 86] width 248 height 12
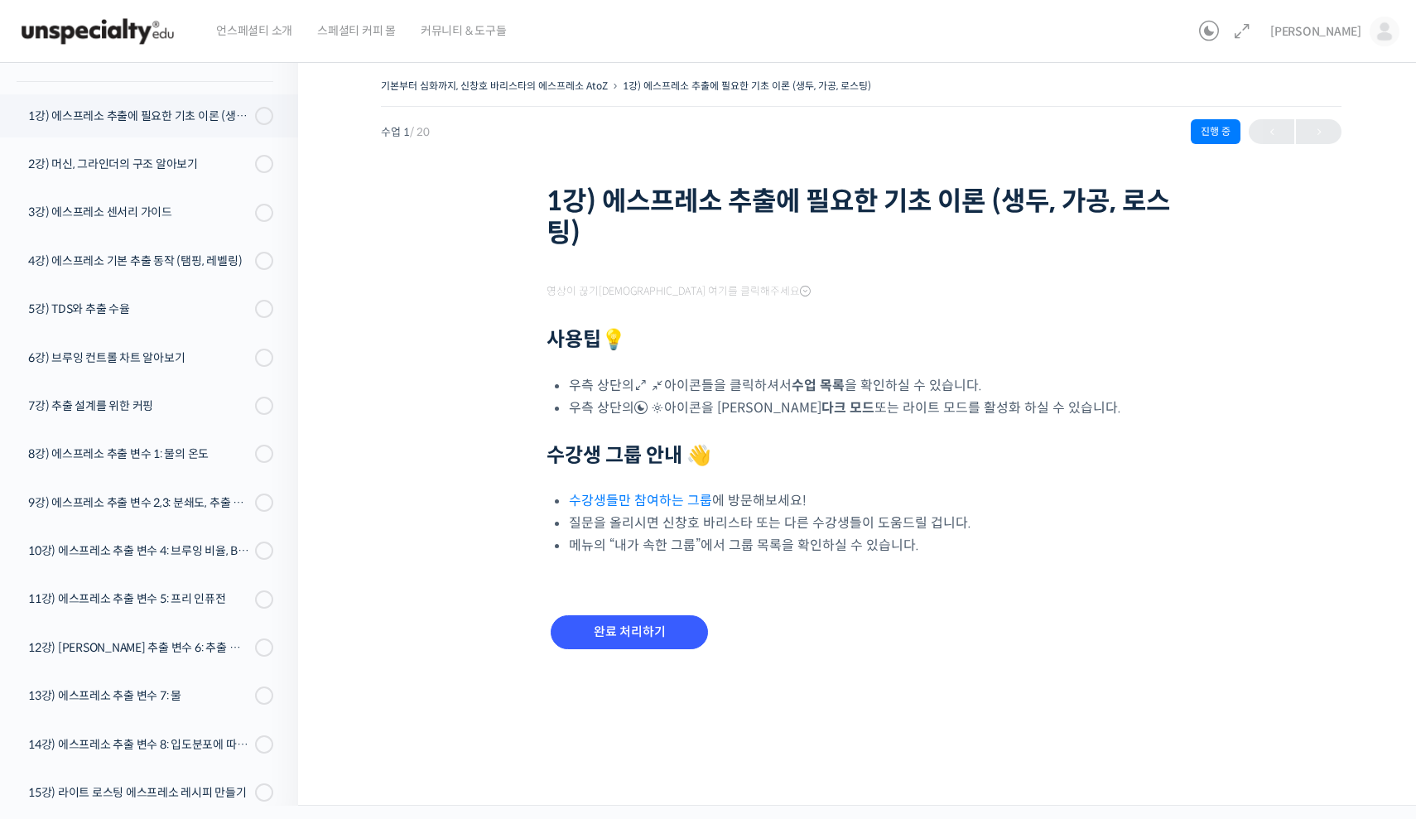
scroll to position [210, 0]
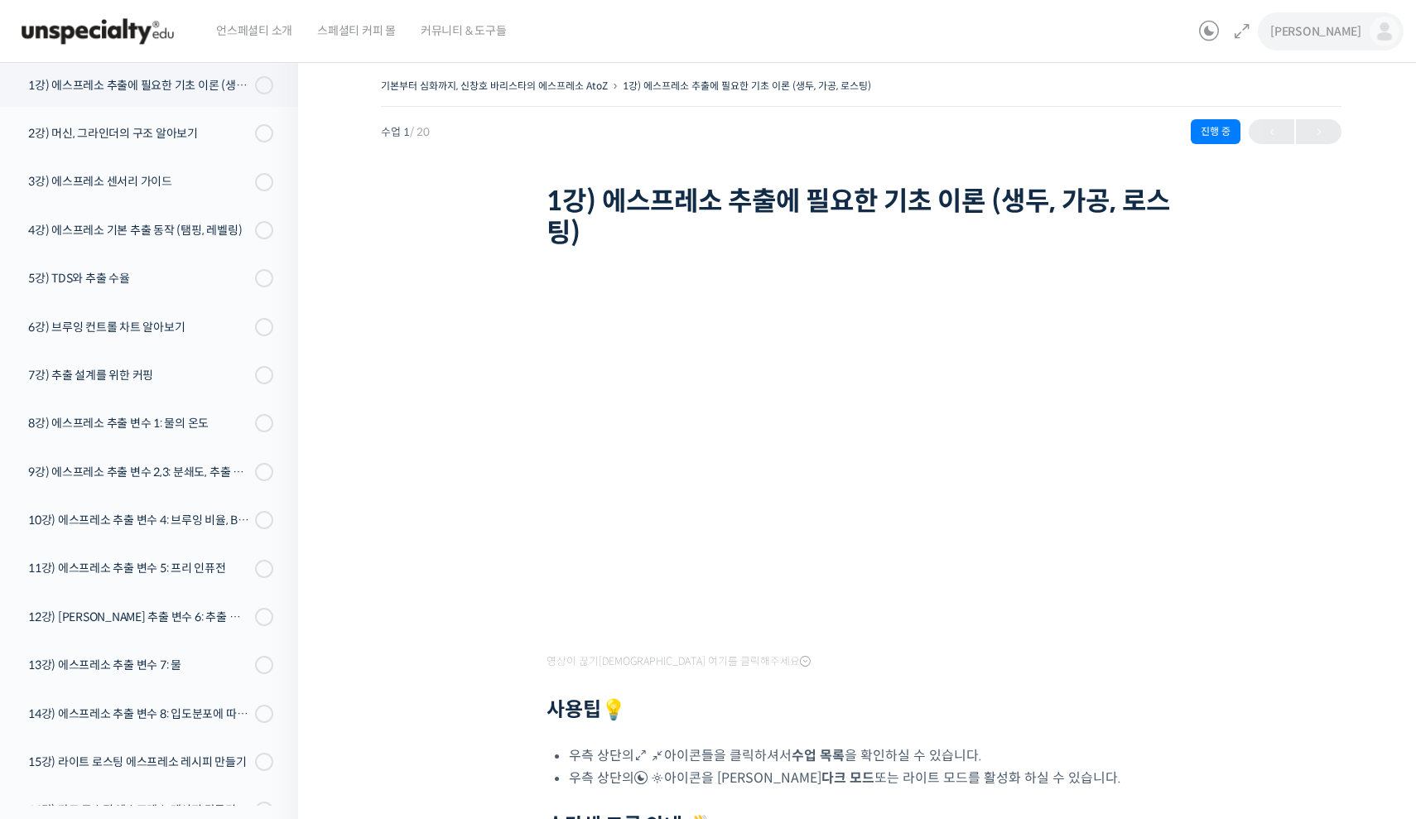
click at [1346, 26] on span "[PERSON_NAME]" at bounding box center [1316, 31] width 91 height 15
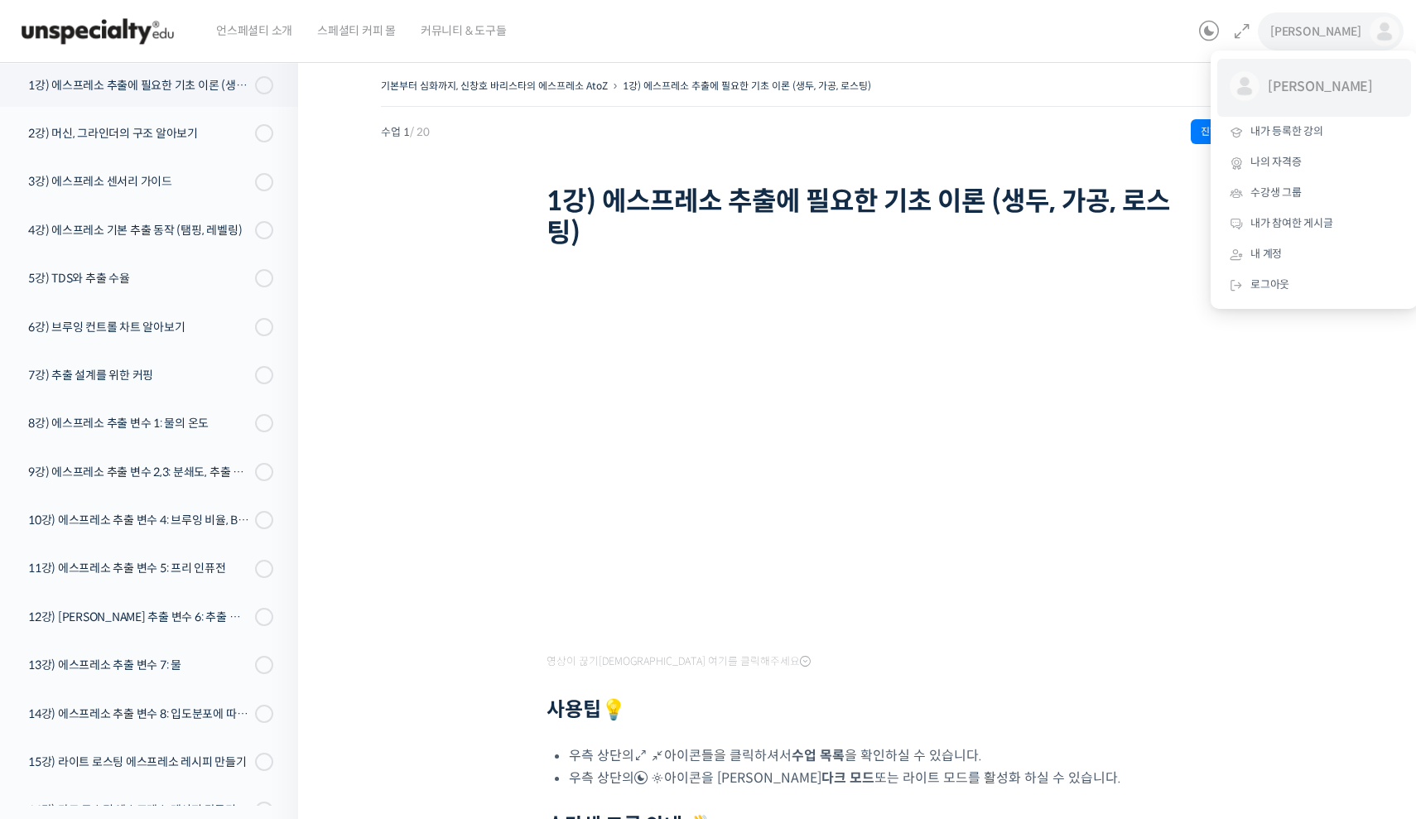
click at [1285, 89] on span "[PERSON_NAME]" at bounding box center [1329, 86] width 123 height 31
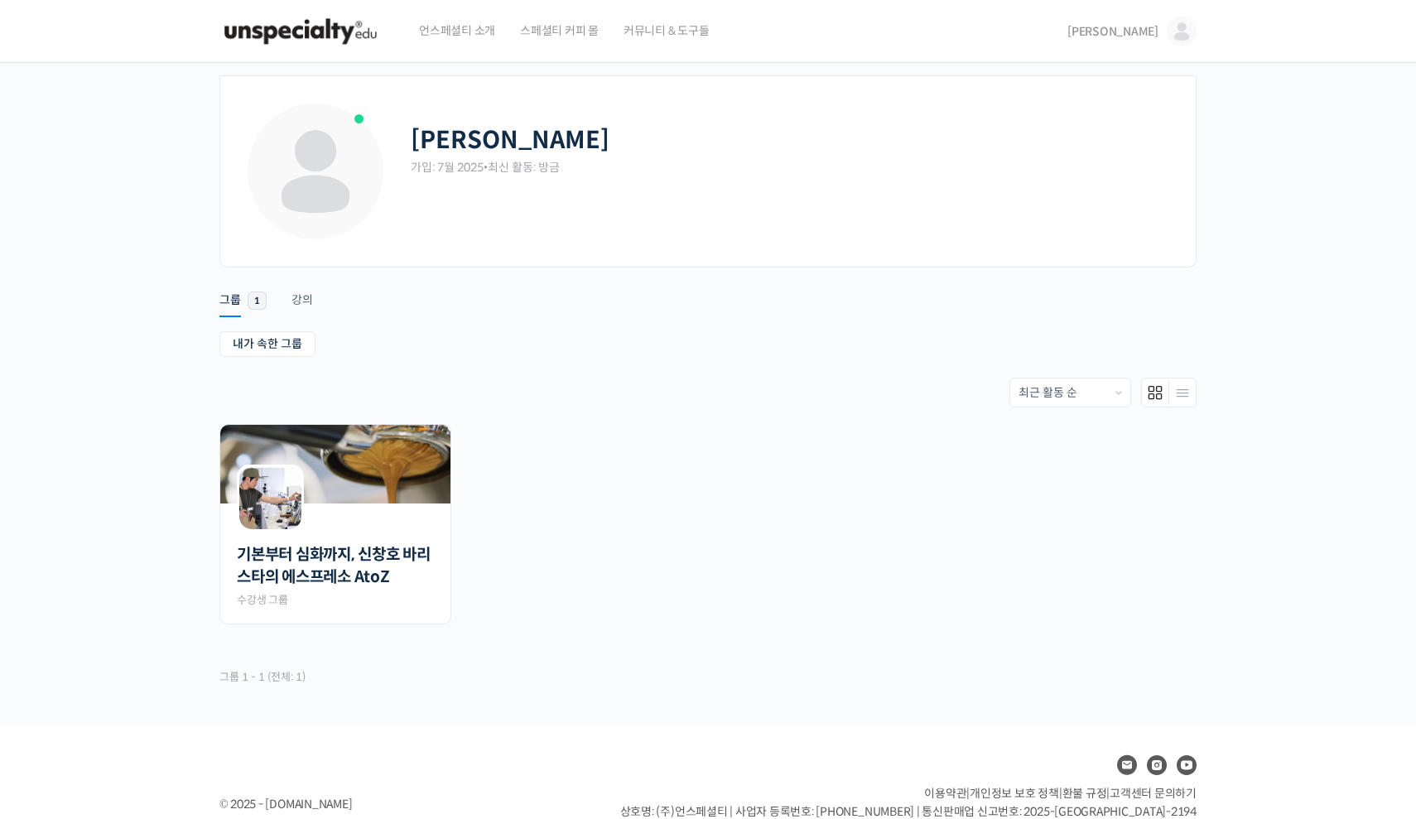
click at [488, 30] on span "언스페셜티 소개" at bounding box center [457, 30] width 76 height 63
click at [376, 486] on img at bounding box center [335, 464] width 230 height 79
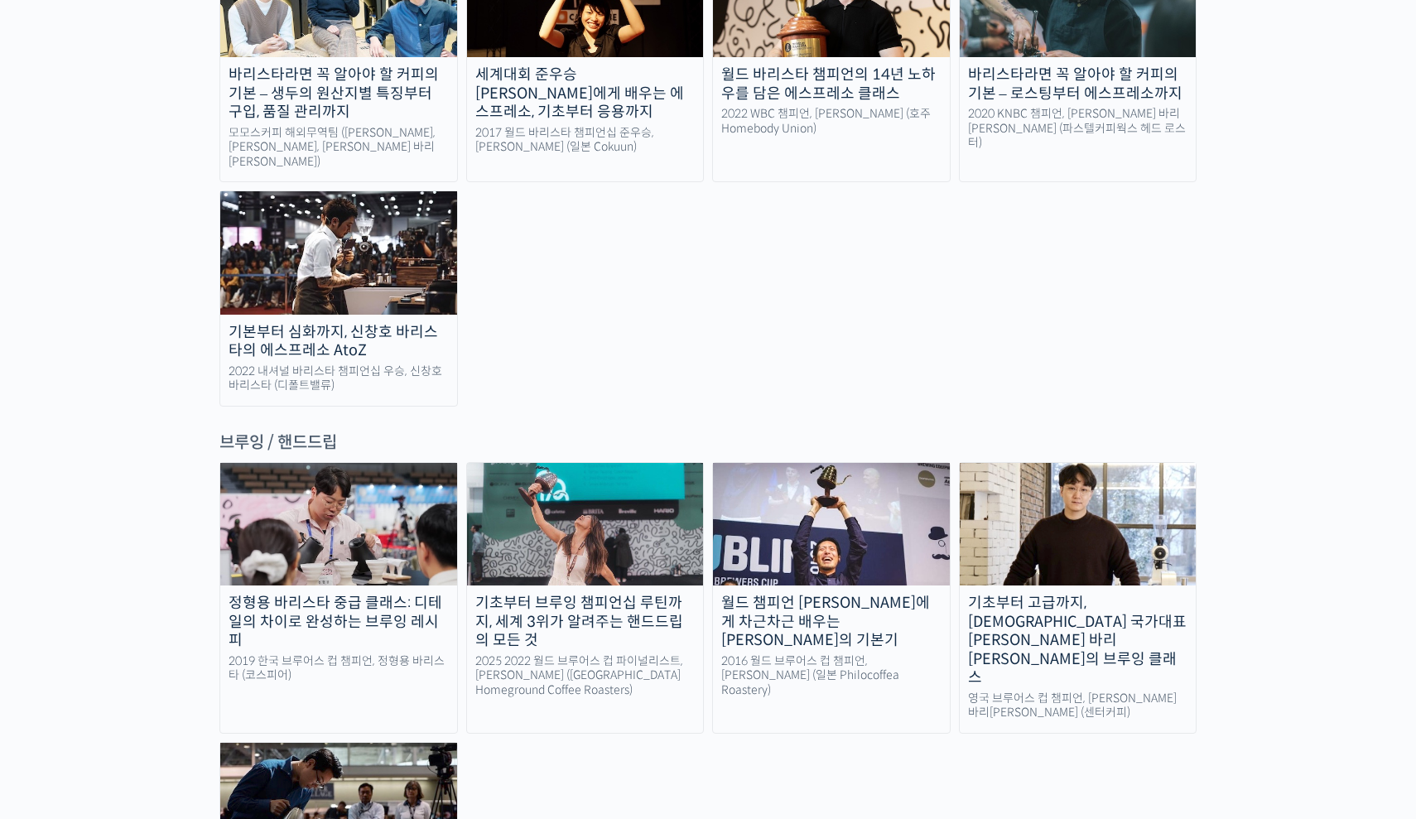
scroll to position [2114, 0]
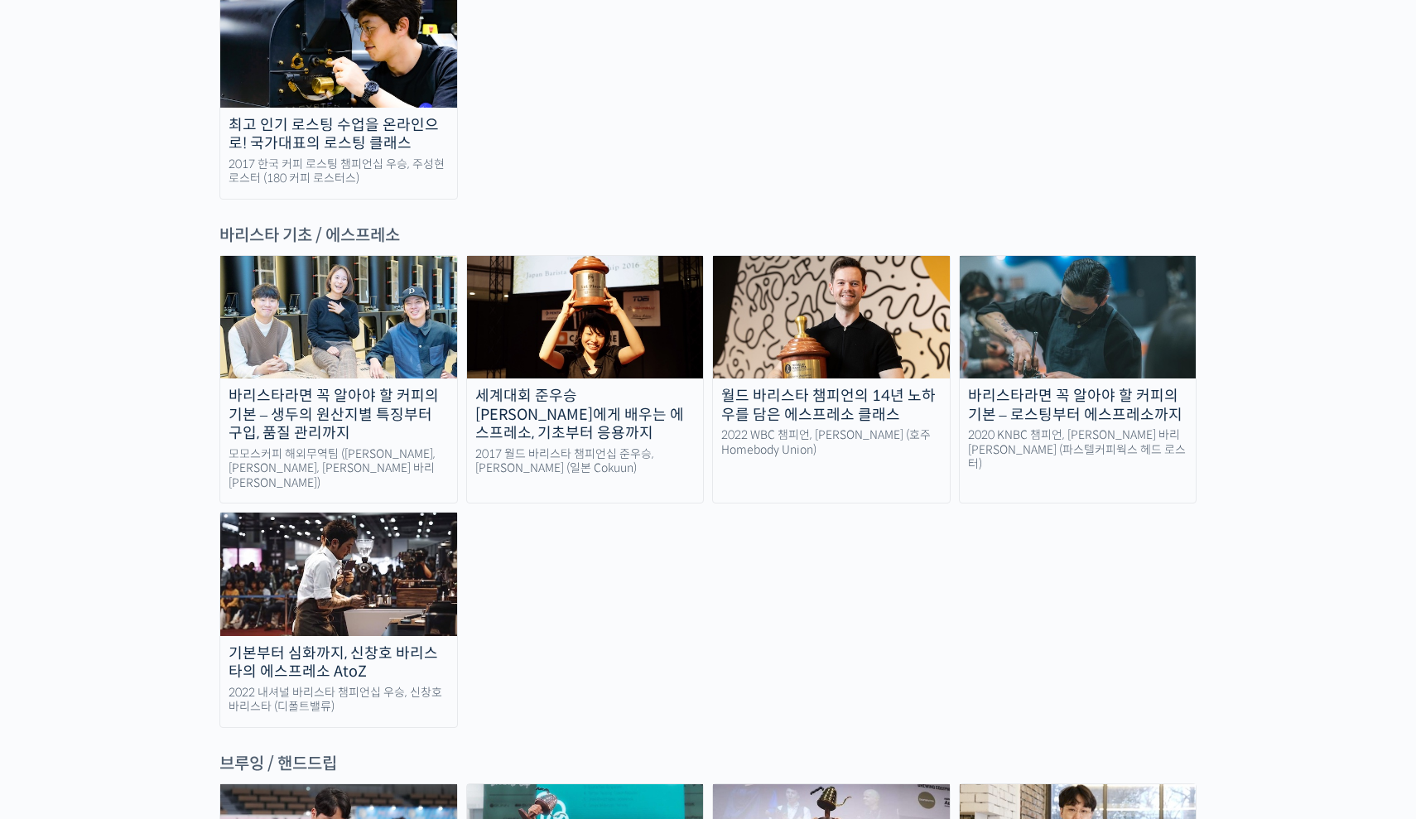
click at [1030, 256] on img at bounding box center [1078, 317] width 237 height 123
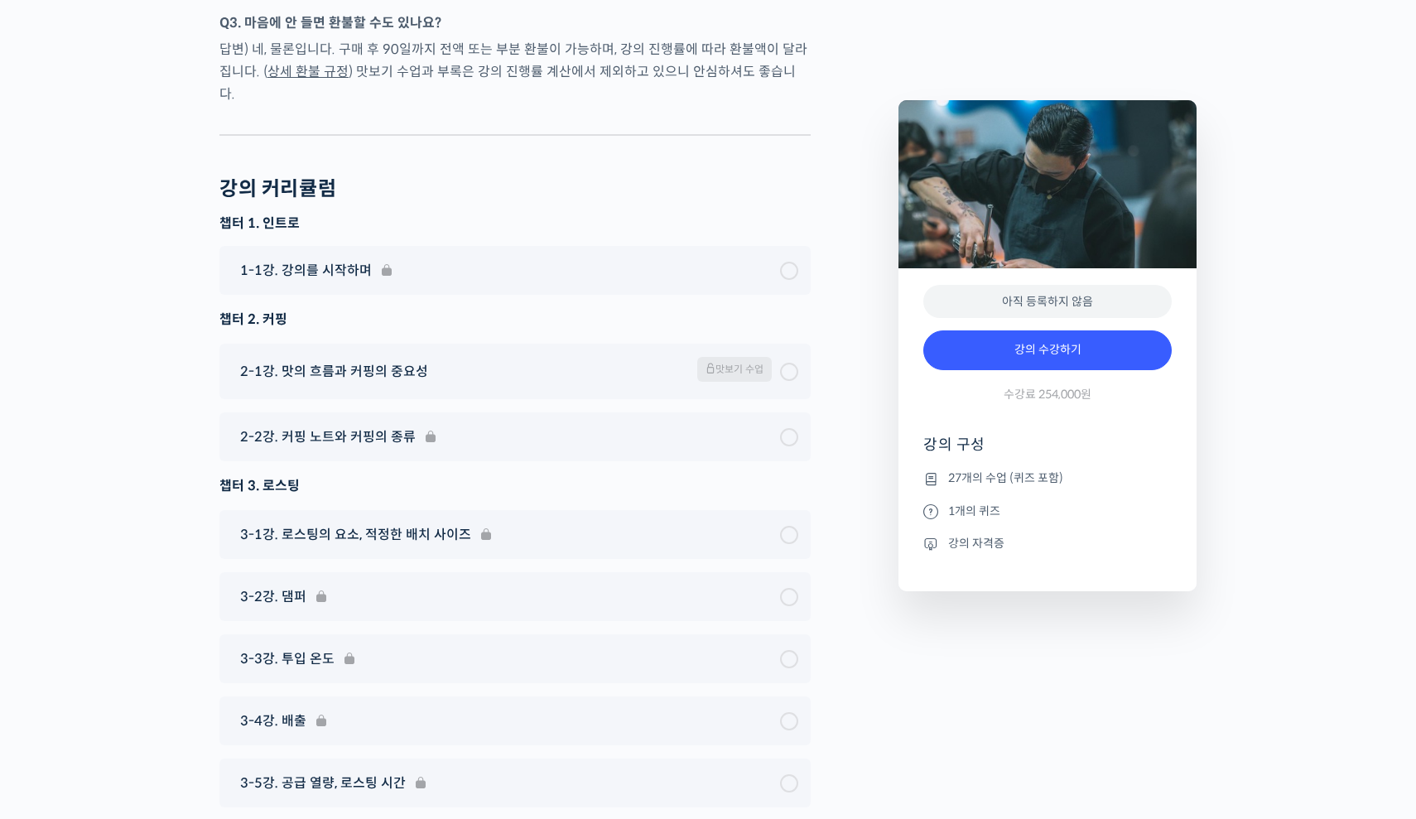
scroll to position [6781, 0]
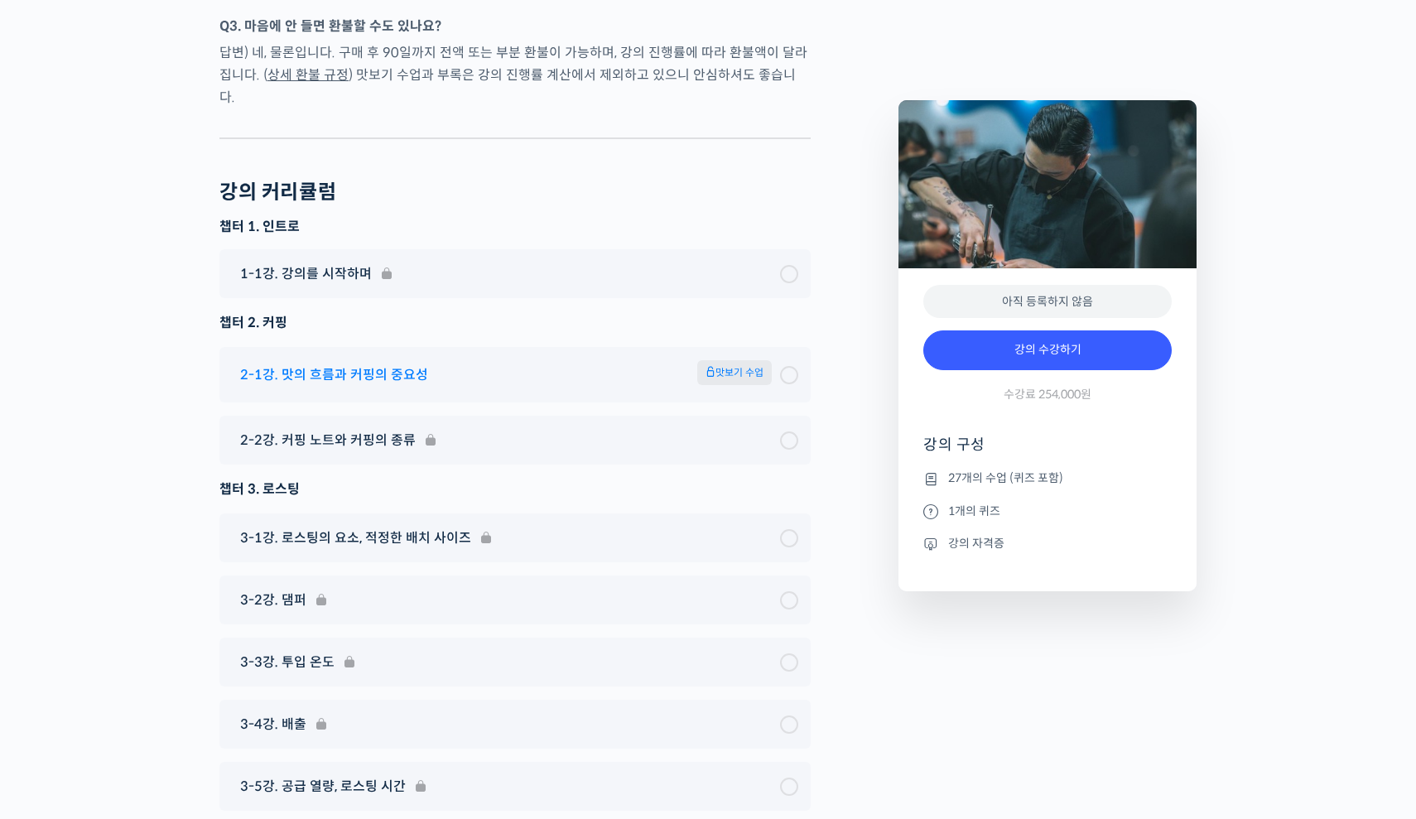
click at [672, 360] on div "2-1강. 맛의 흐름과 커핑의 중요성 맛보기 수업" at bounding box center [506, 374] width 548 height 29
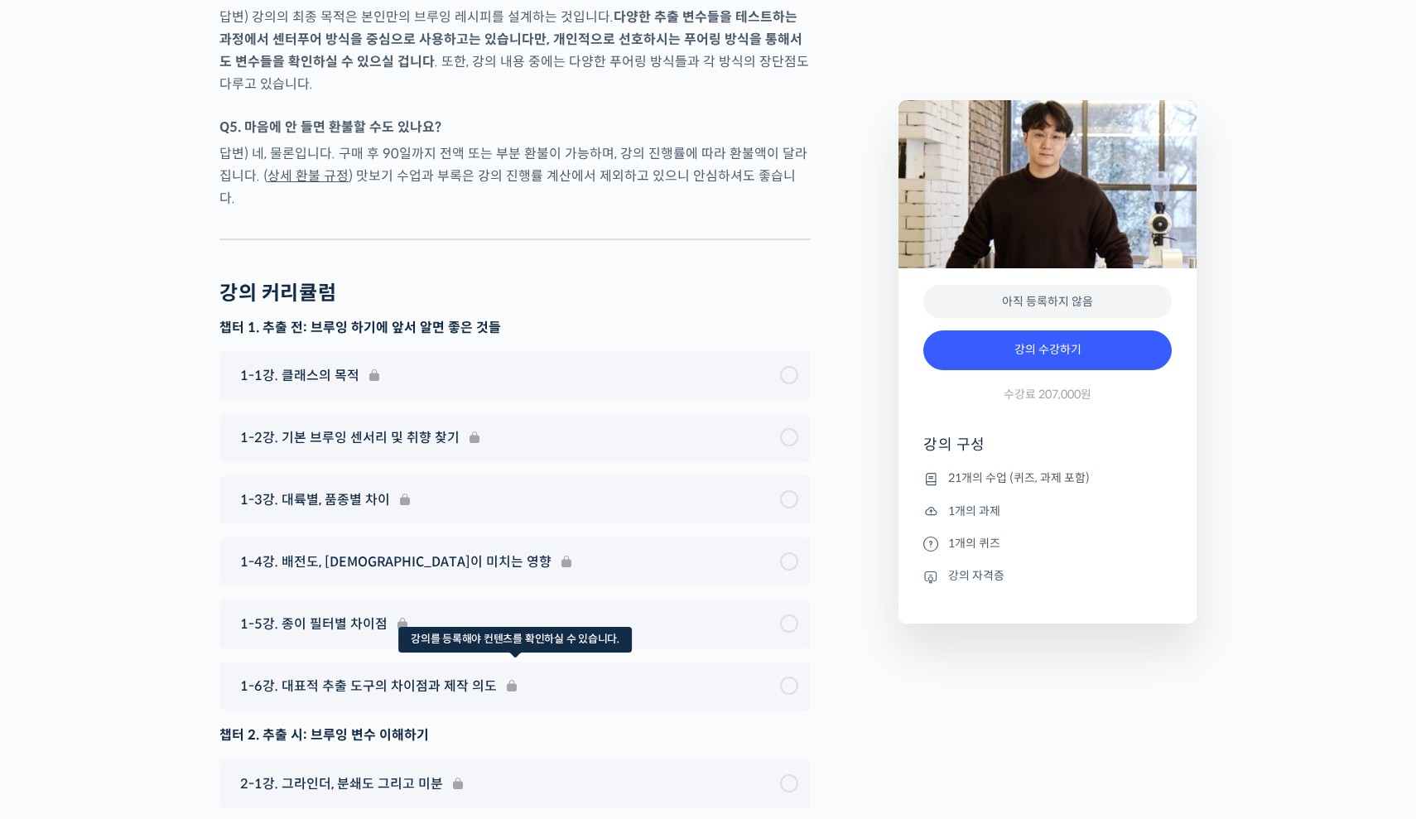
scroll to position [8288, 0]
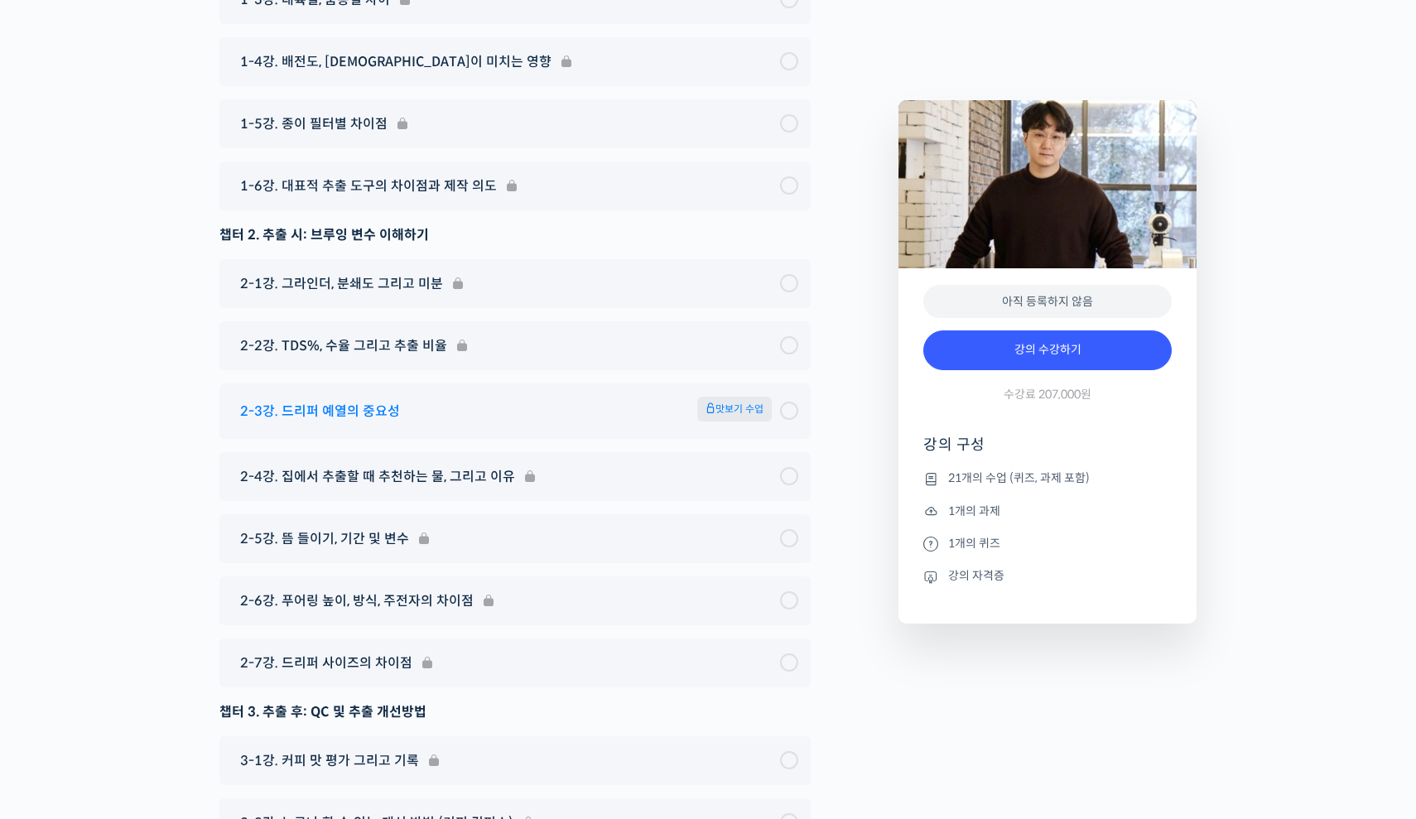
click at [718, 397] on span "맛보기 수업" at bounding box center [734, 409] width 75 height 25
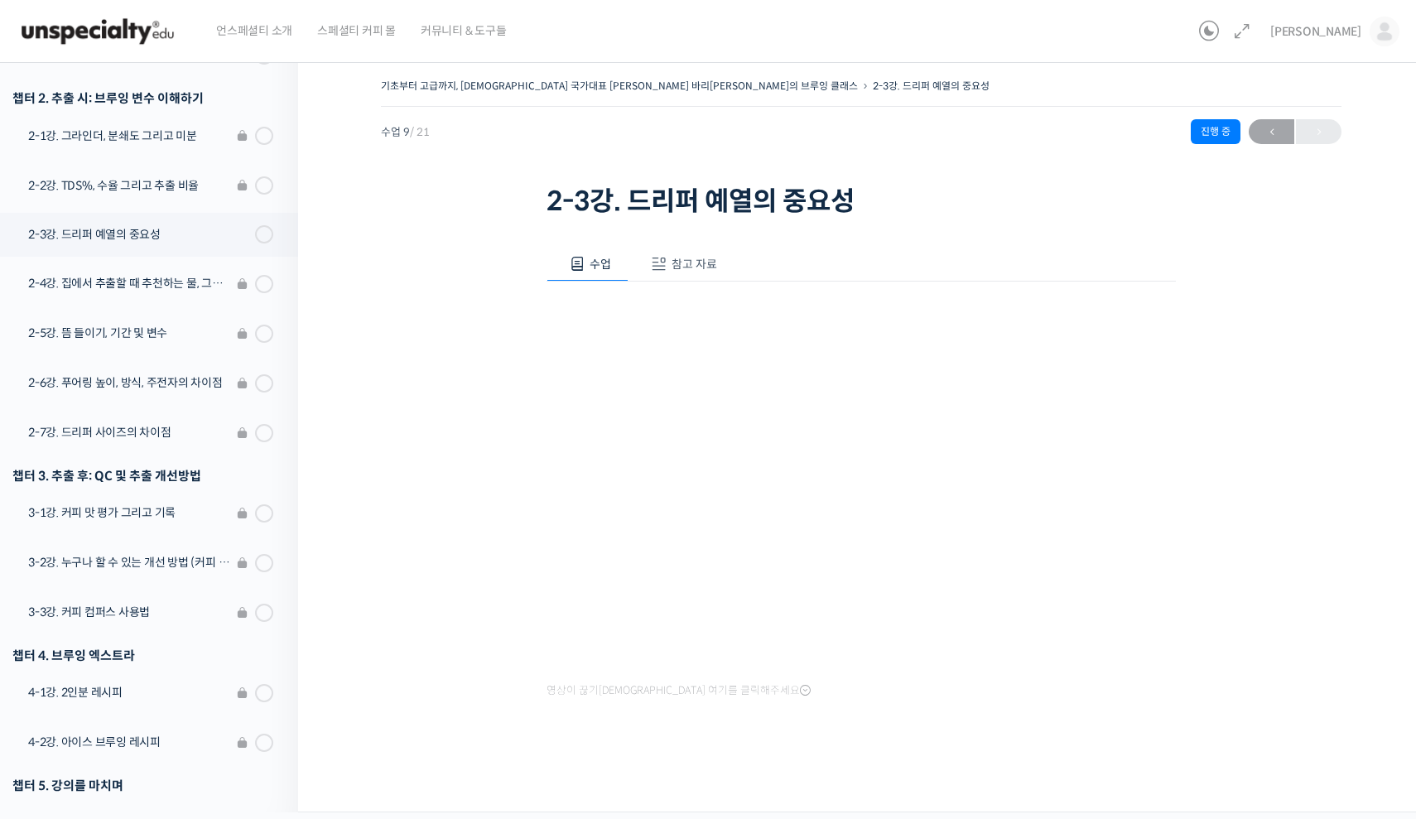
scroll to position [669, 0]
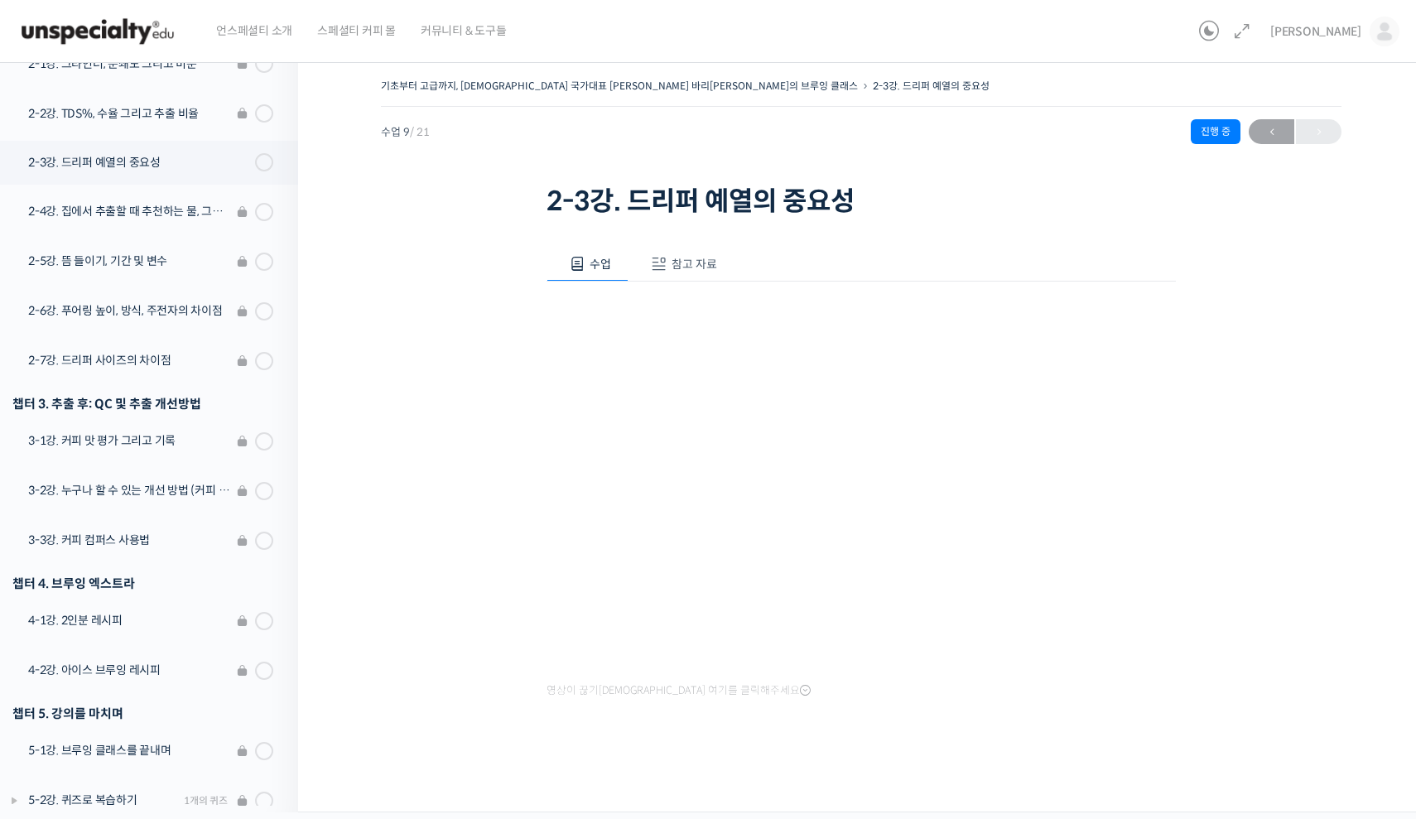
click at [697, 259] on span "참고 자료" at bounding box center [695, 264] width 46 height 15
click at [594, 261] on span "수업" at bounding box center [601, 264] width 22 height 15
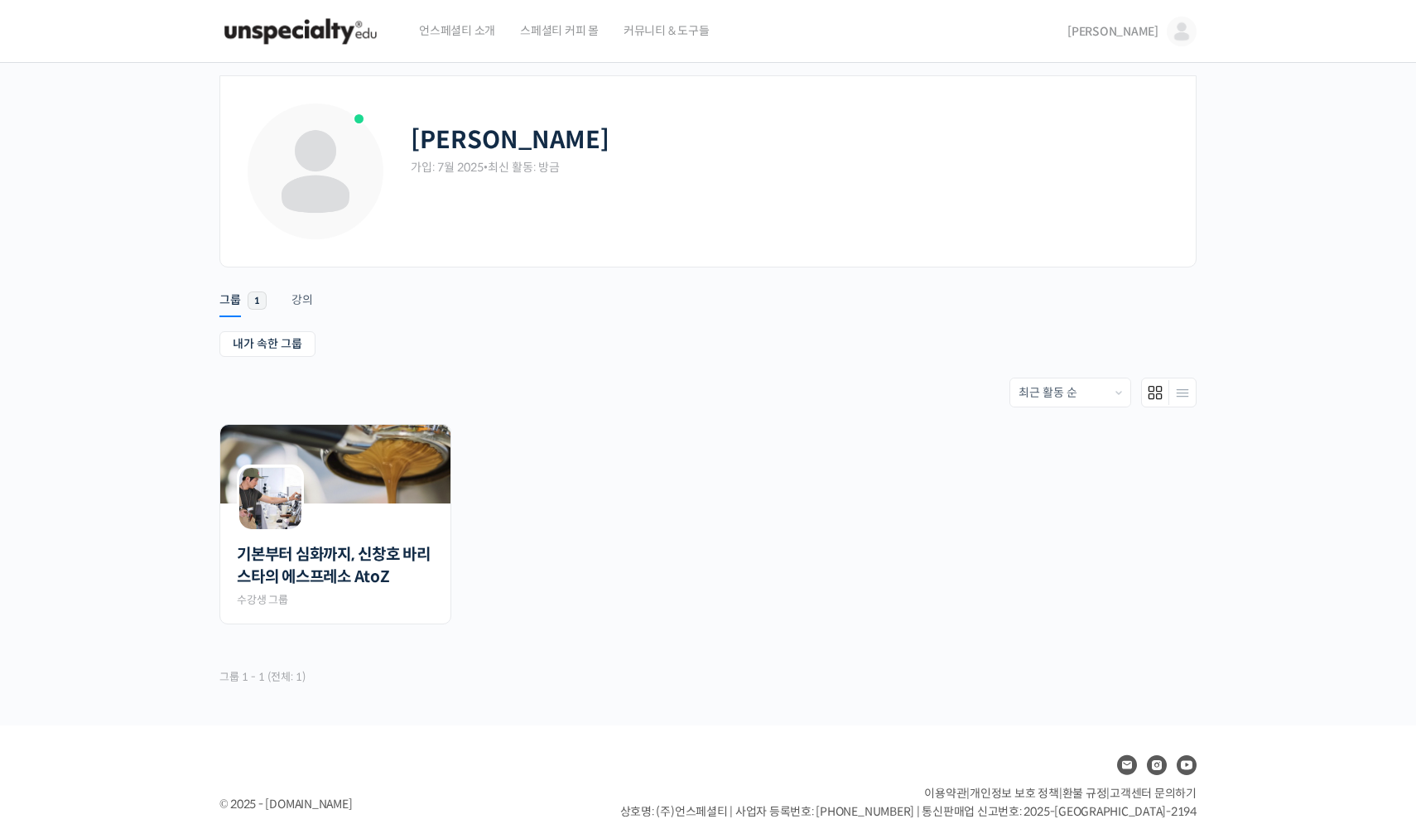
click at [1183, 38] on img at bounding box center [1182, 32] width 30 height 30
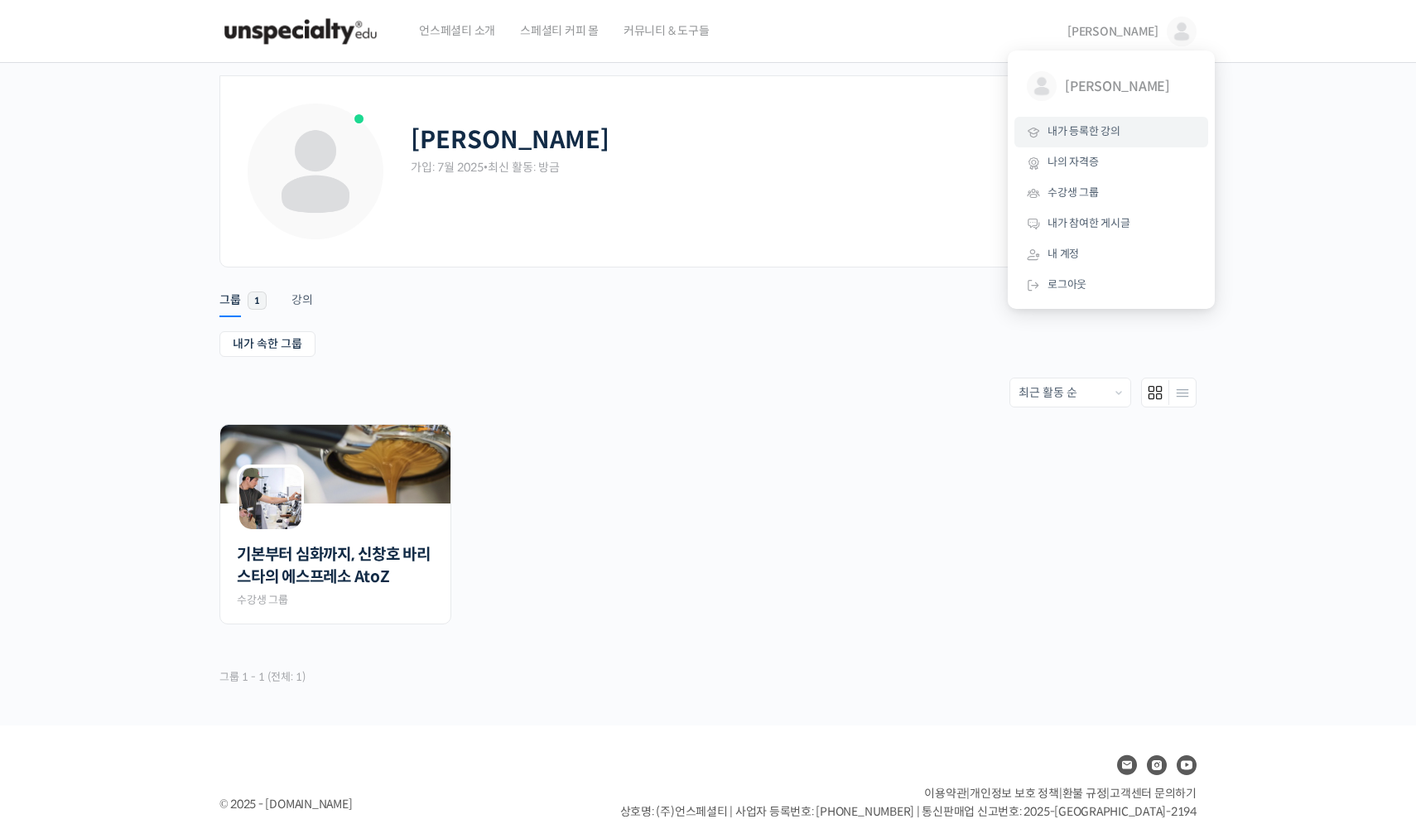
click at [1125, 129] on link "내가 등록한 강의" at bounding box center [1112, 132] width 194 height 31
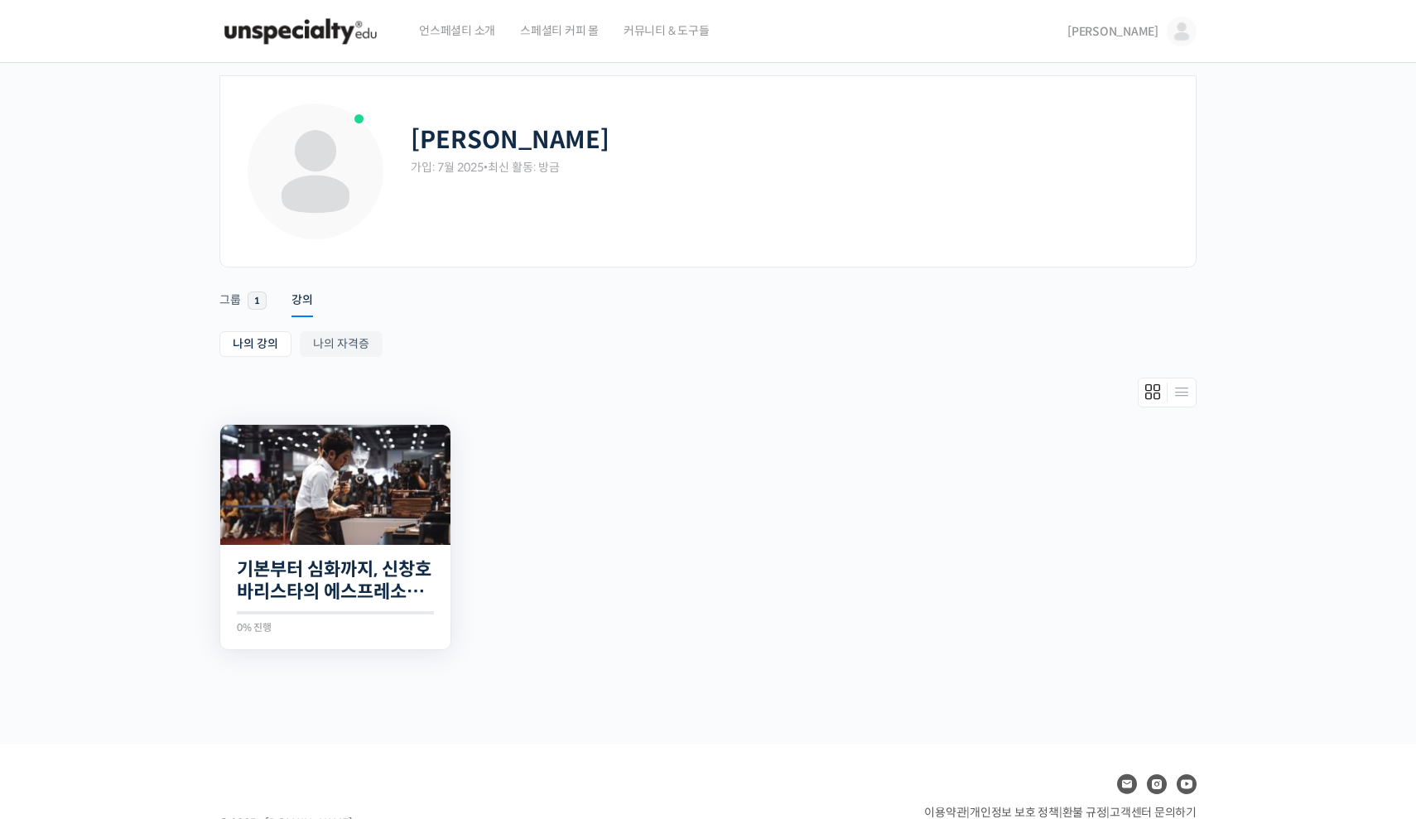
click at [306, 540] on img at bounding box center [335, 485] width 230 height 120
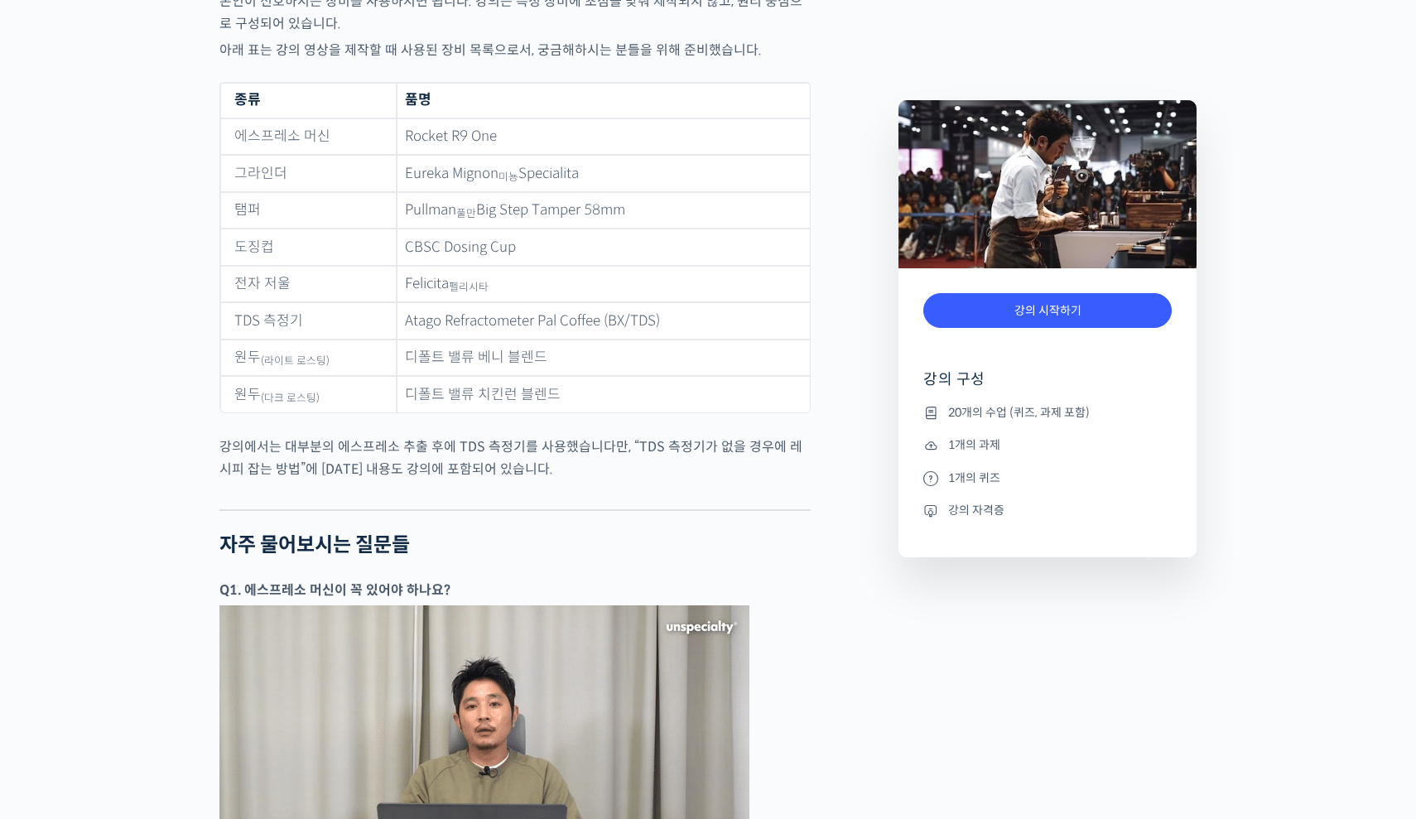
scroll to position [6938, 0]
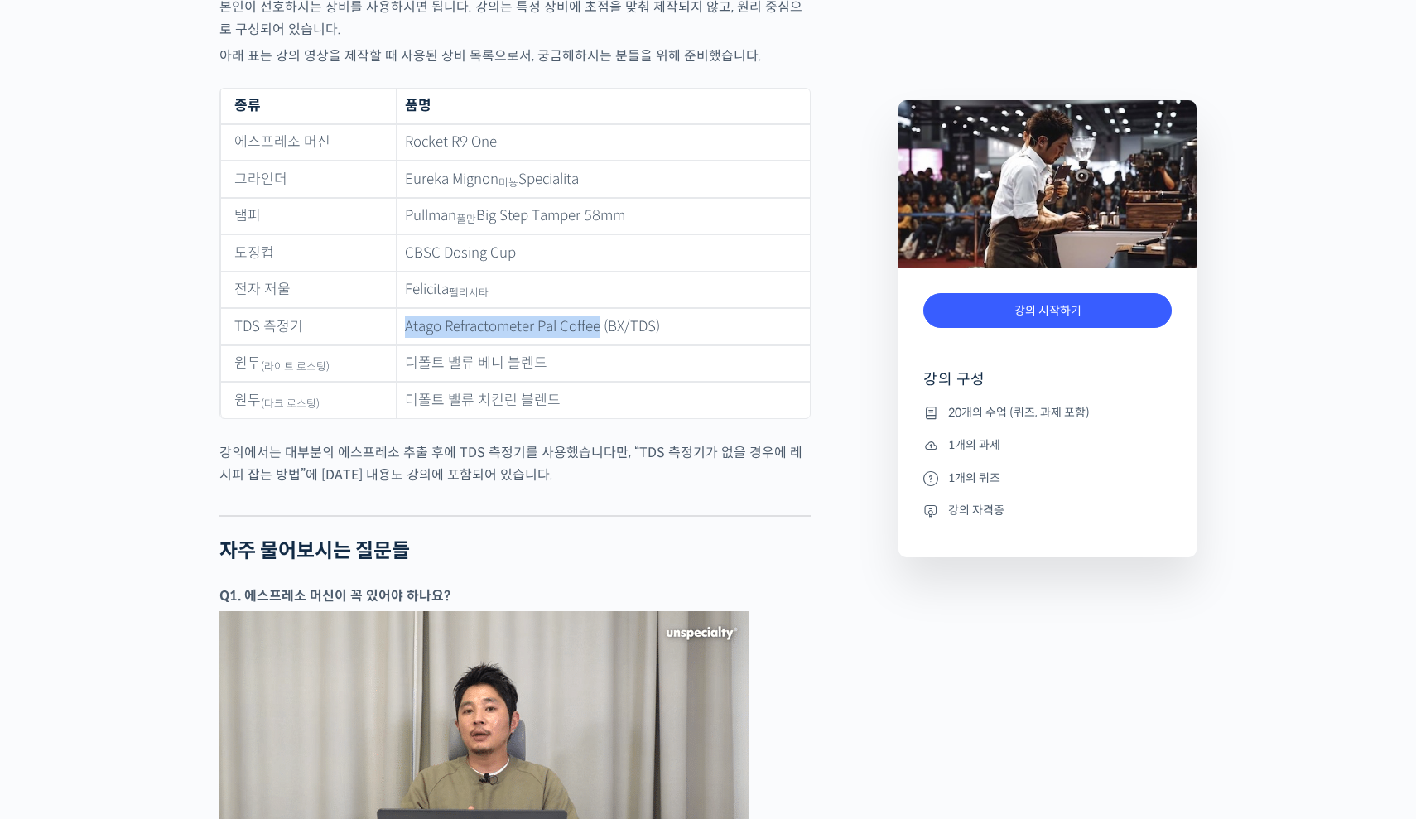
drag, startPoint x: 403, startPoint y: 307, endPoint x: 602, endPoint y: 304, distance: 198.8
click at [602, 308] on td "Atago Refractometer Pal Coffee (BX/TDS)" at bounding box center [603, 326] width 413 height 37
copy td "Atago Refractometer Pal Coffee"
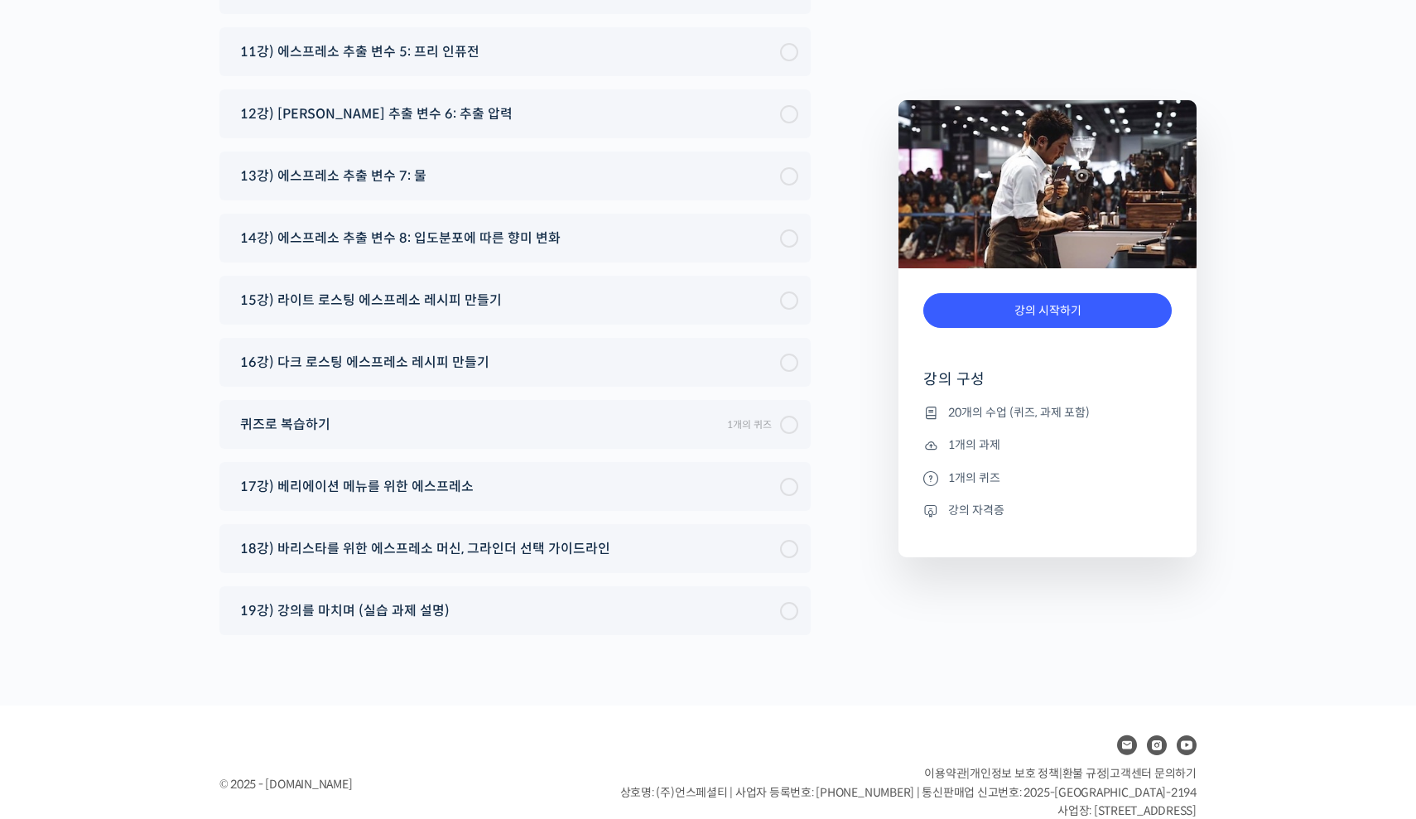
scroll to position [9448, 0]
click at [1019, 313] on link "강의 시작하기" at bounding box center [1048, 311] width 248 height 36
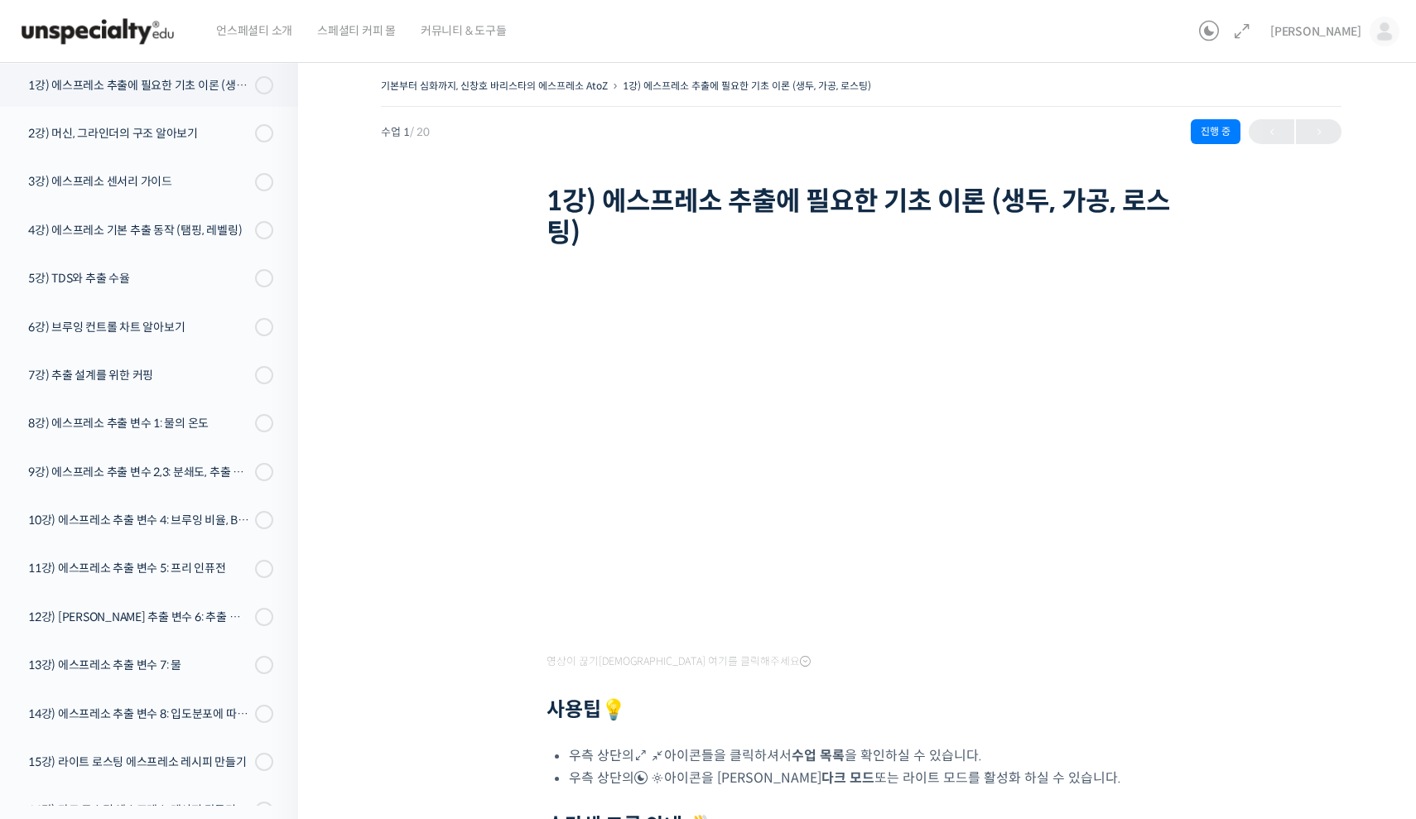
click at [616, 166] on div "기본부터 심화까지, 신창호 바리스타의 에스프레소 AtoZ 1강) 에스프레소 추출에 필요한 기초 이론 (생두, 가공, 로스팅) 진행 중 수업 1…" at bounding box center [861, 165] width 961 height 180
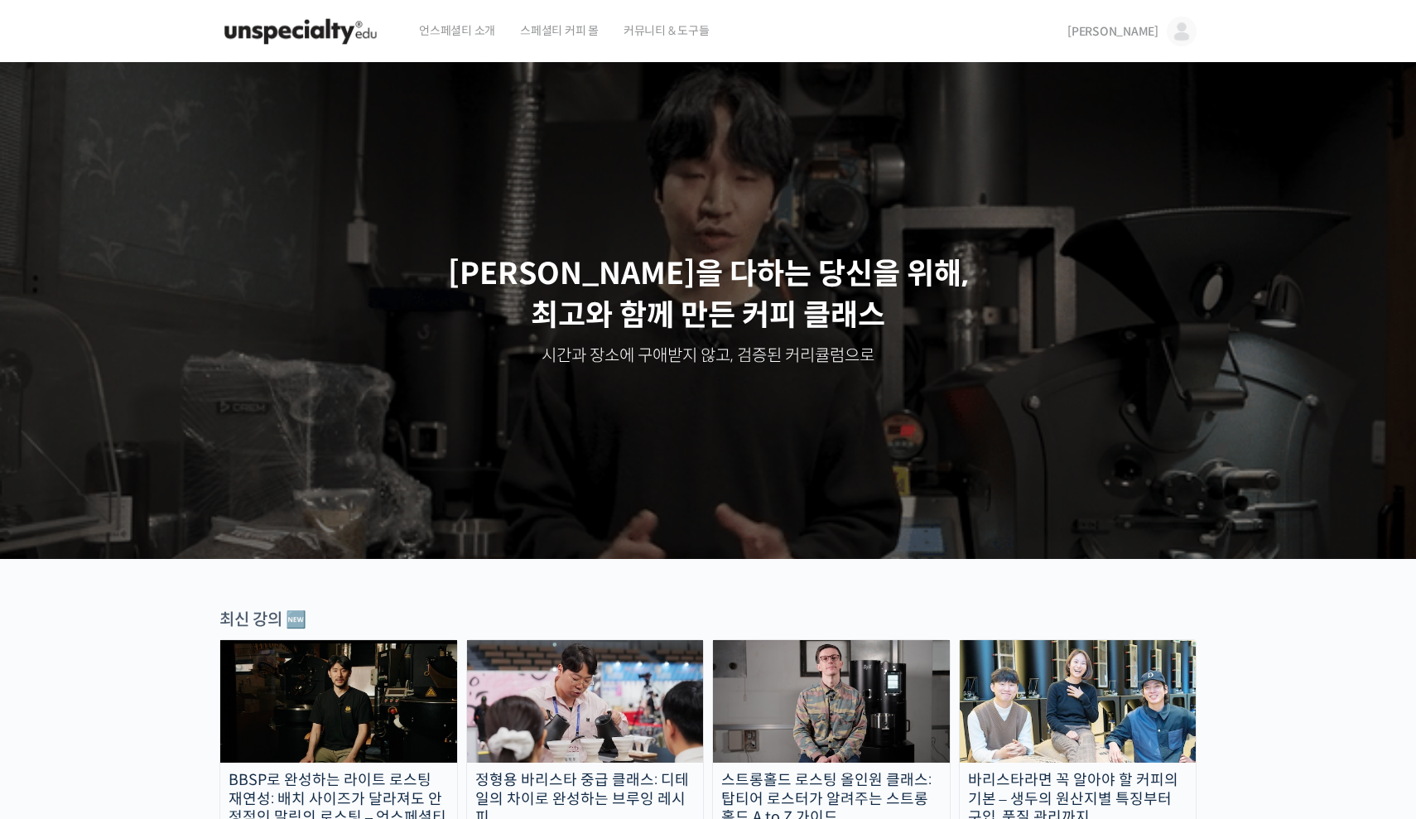
click at [858, 12] on div "언스페셜티 소개 스페셜티 커피 몰 커뮤니티 & 도구들" at bounding box center [728, 31] width 643 height 63
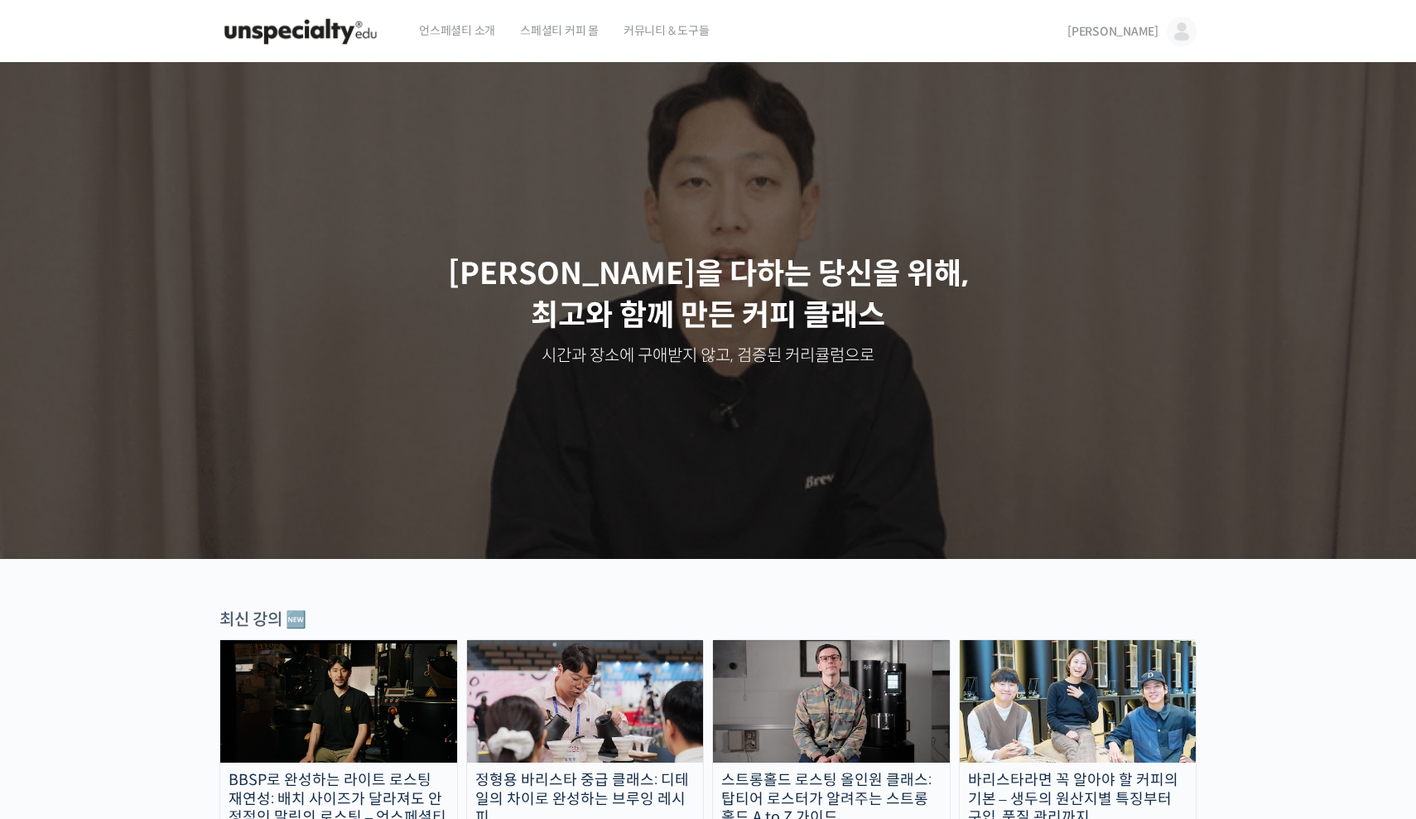
click at [1165, 28] on link "[PERSON_NAME]" at bounding box center [1132, 31] width 129 height 63
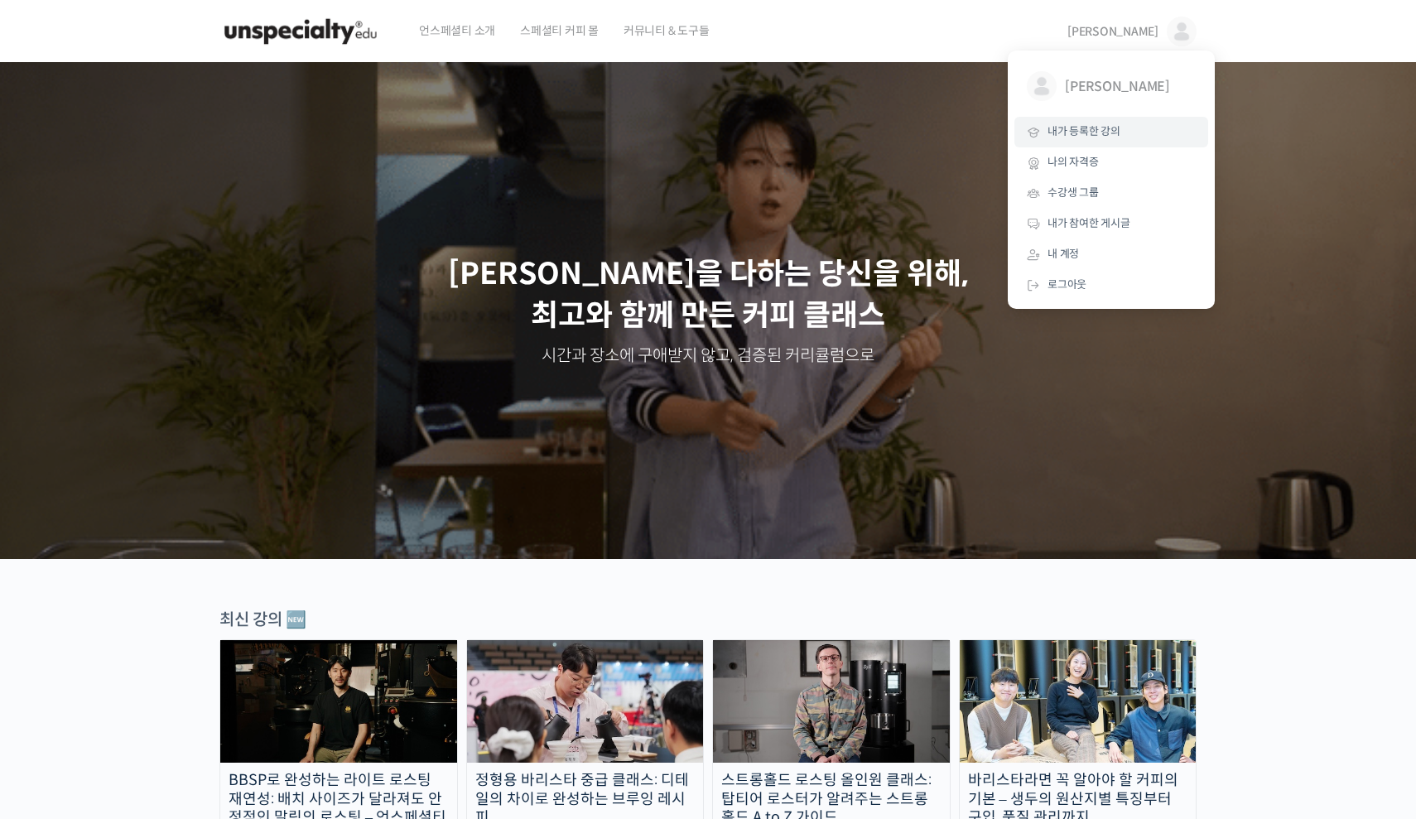
click at [1129, 132] on link "내가 등록한 강의" at bounding box center [1112, 132] width 194 height 31
